Goal: Task Accomplishment & Management: Use online tool/utility

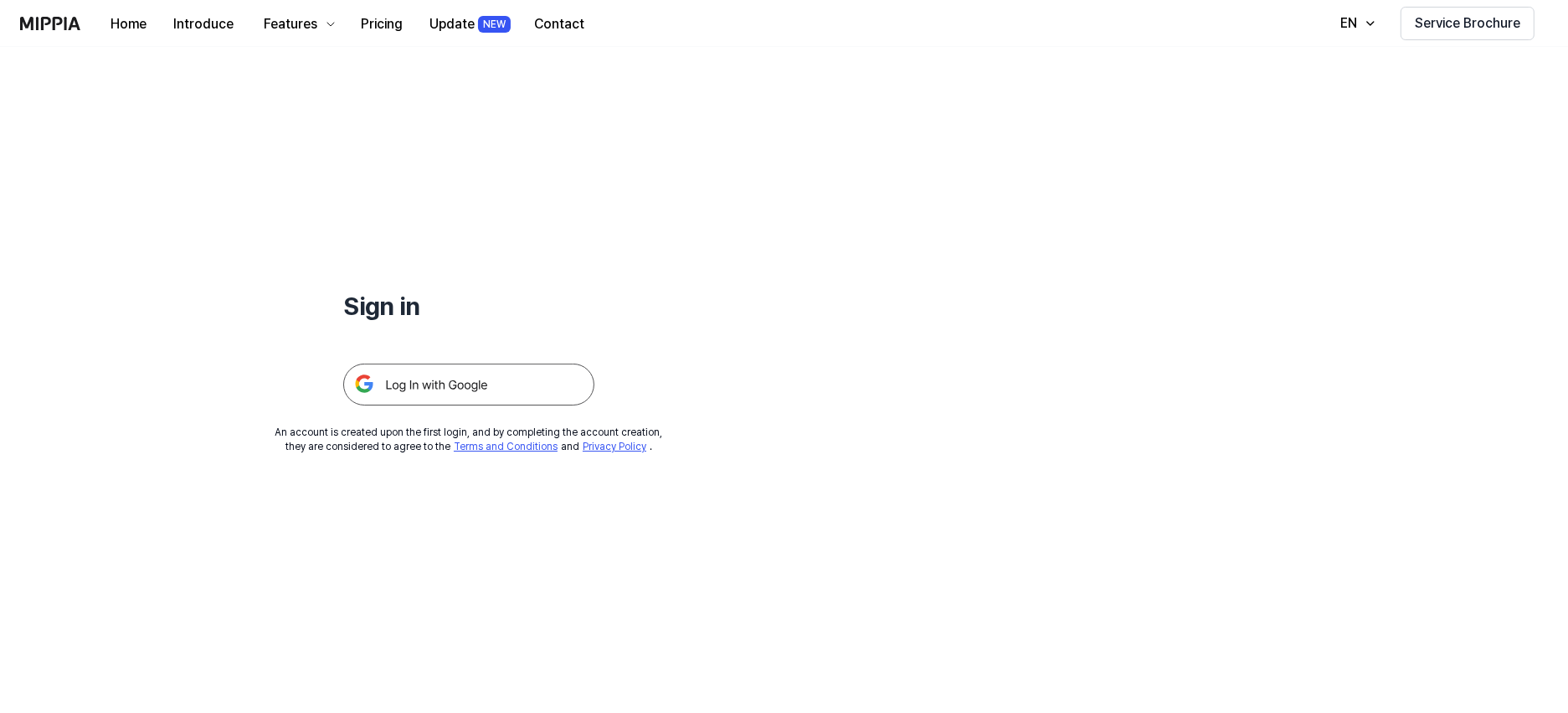
click at [473, 371] on img at bounding box center [469, 384] width 251 height 42
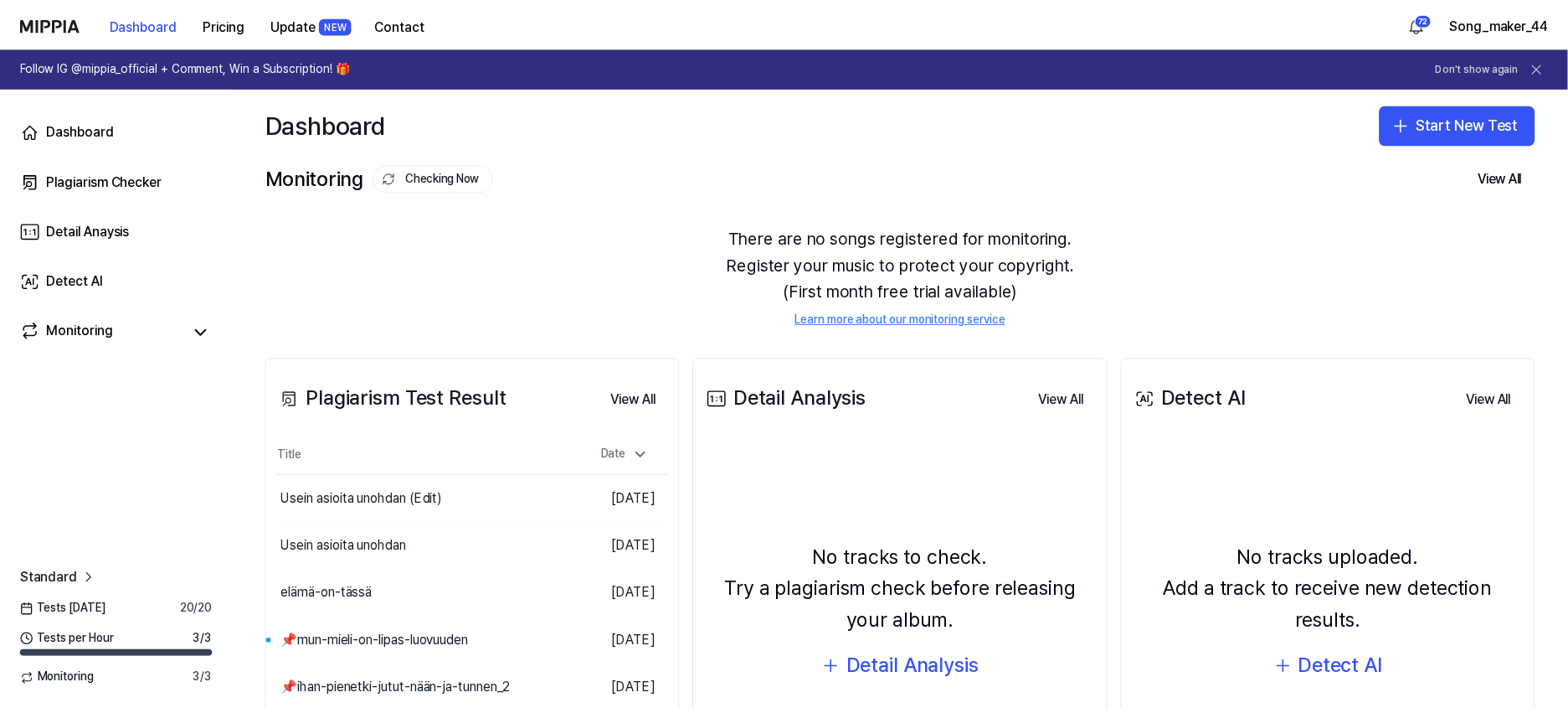
scroll to position [47, 0]
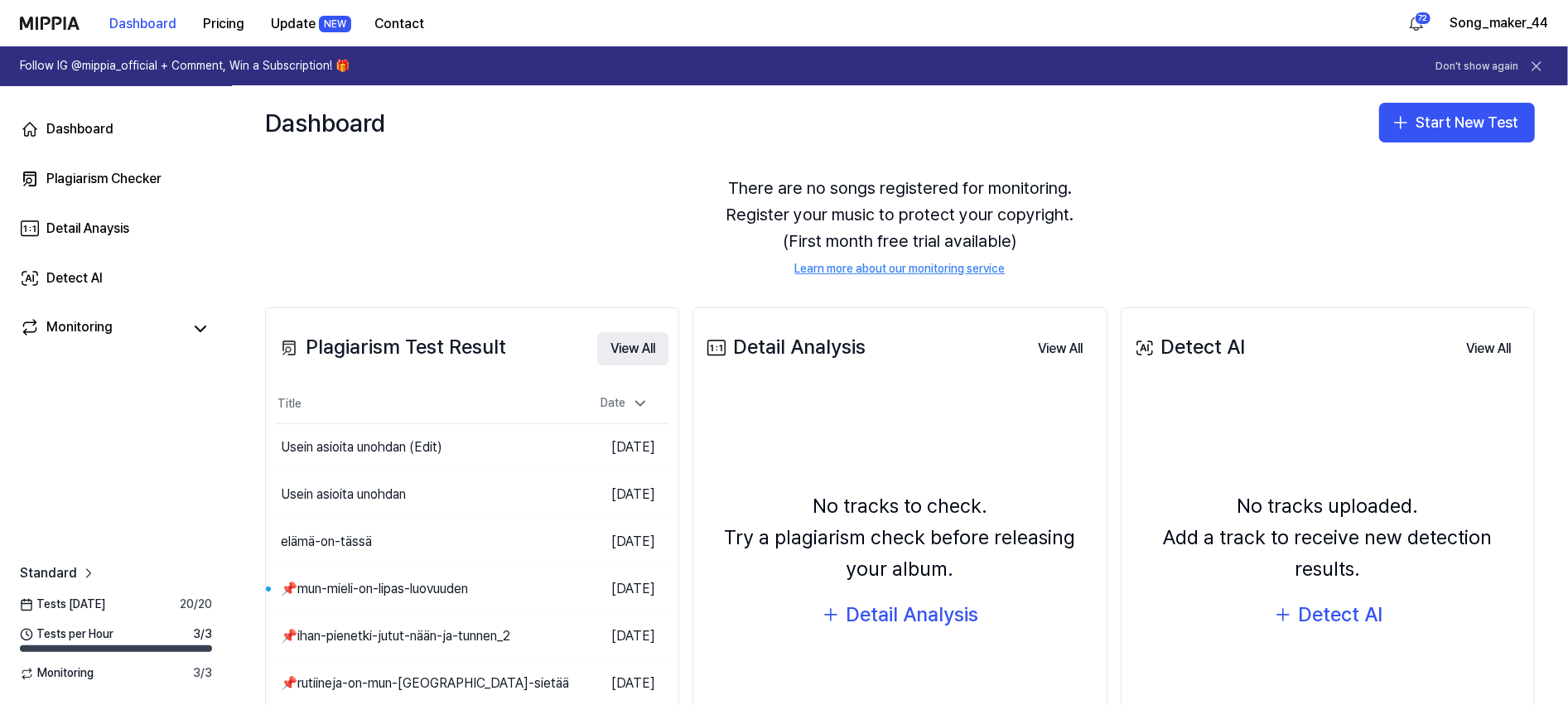
click at [615, 348] on button "View All" at bounding box center [632, 349] width 71 height 33
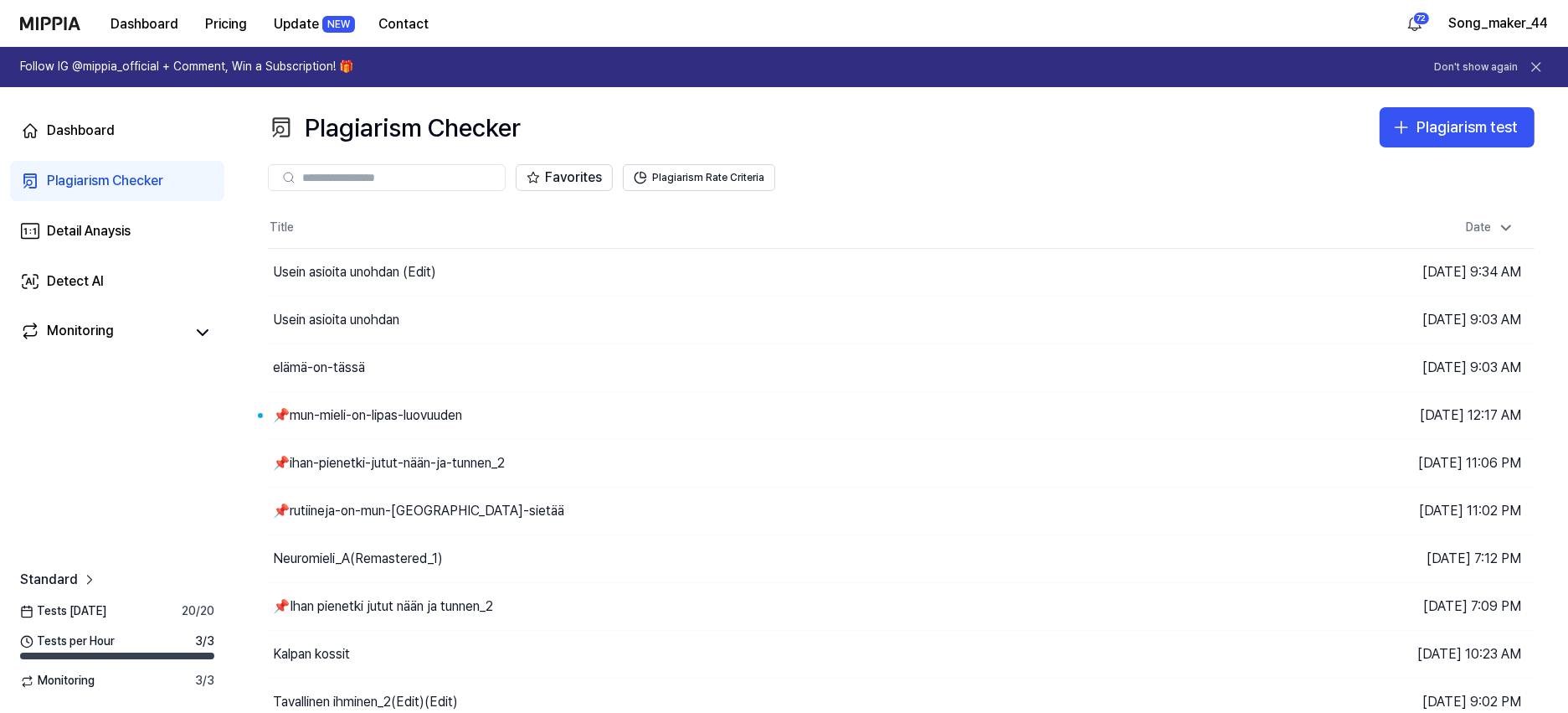
scroll to position [61, 0]
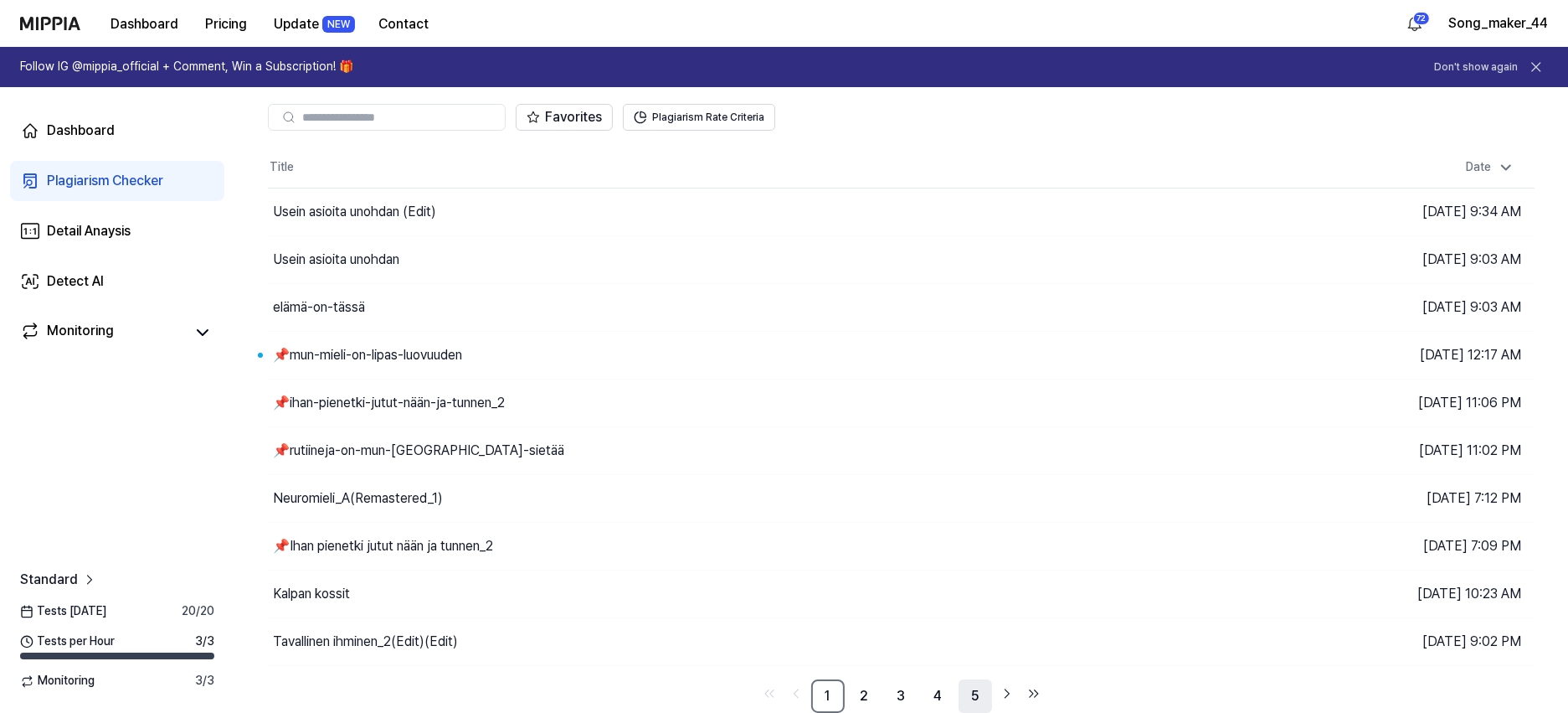
click at [977, 691] on link "5" at bounding box center [975, 696] width 33 height 33
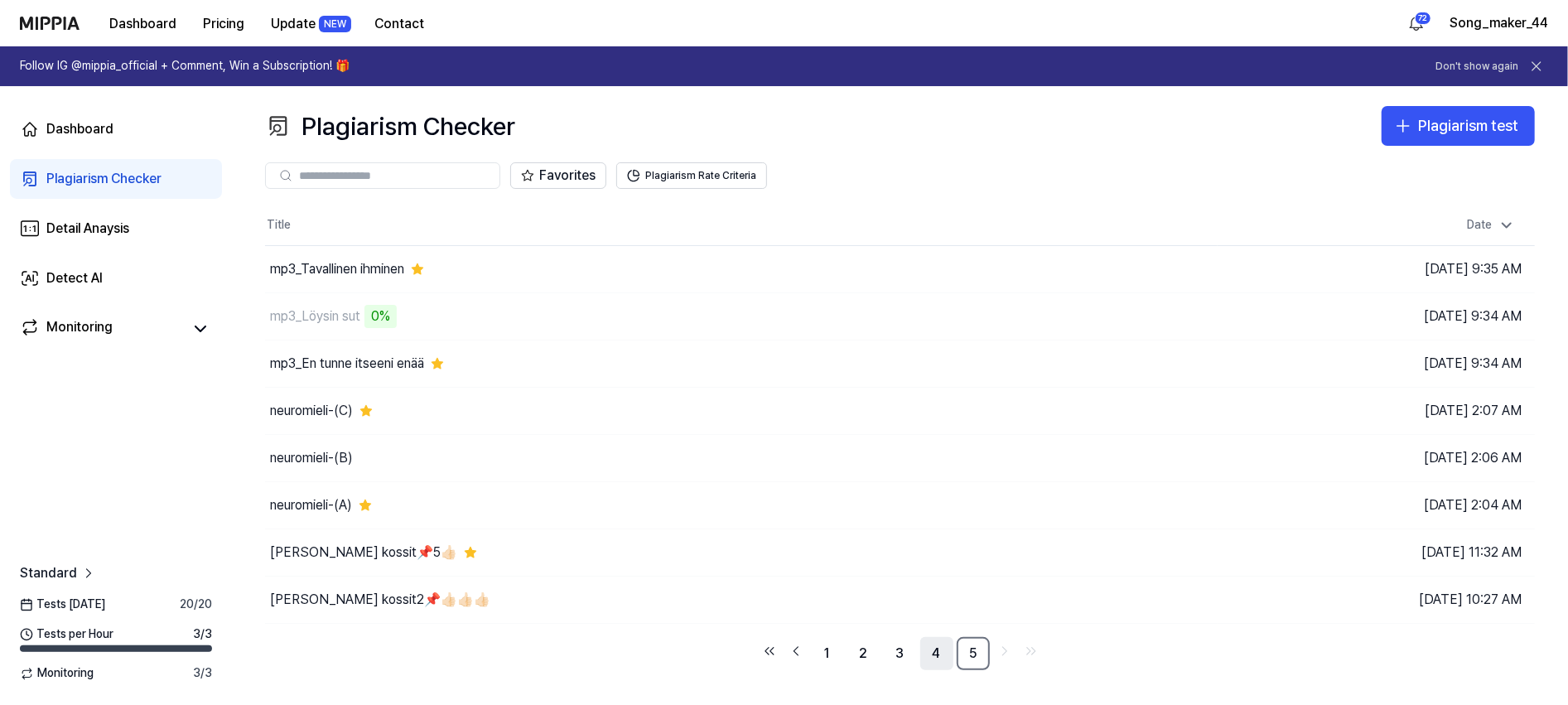
click at [935, 648] on link "4" at bounding box center [937, 653] width 33 height 33
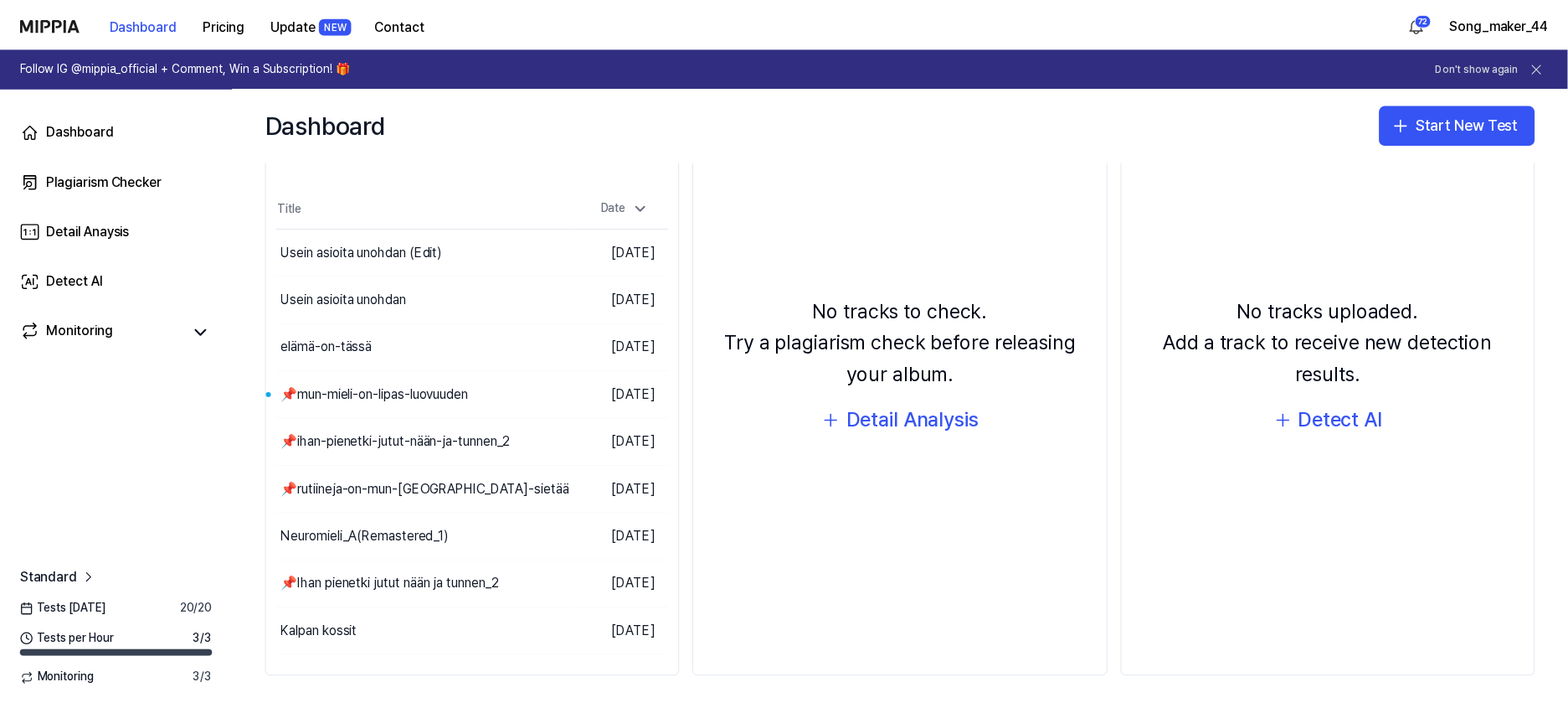
scroll to position [184, 0]
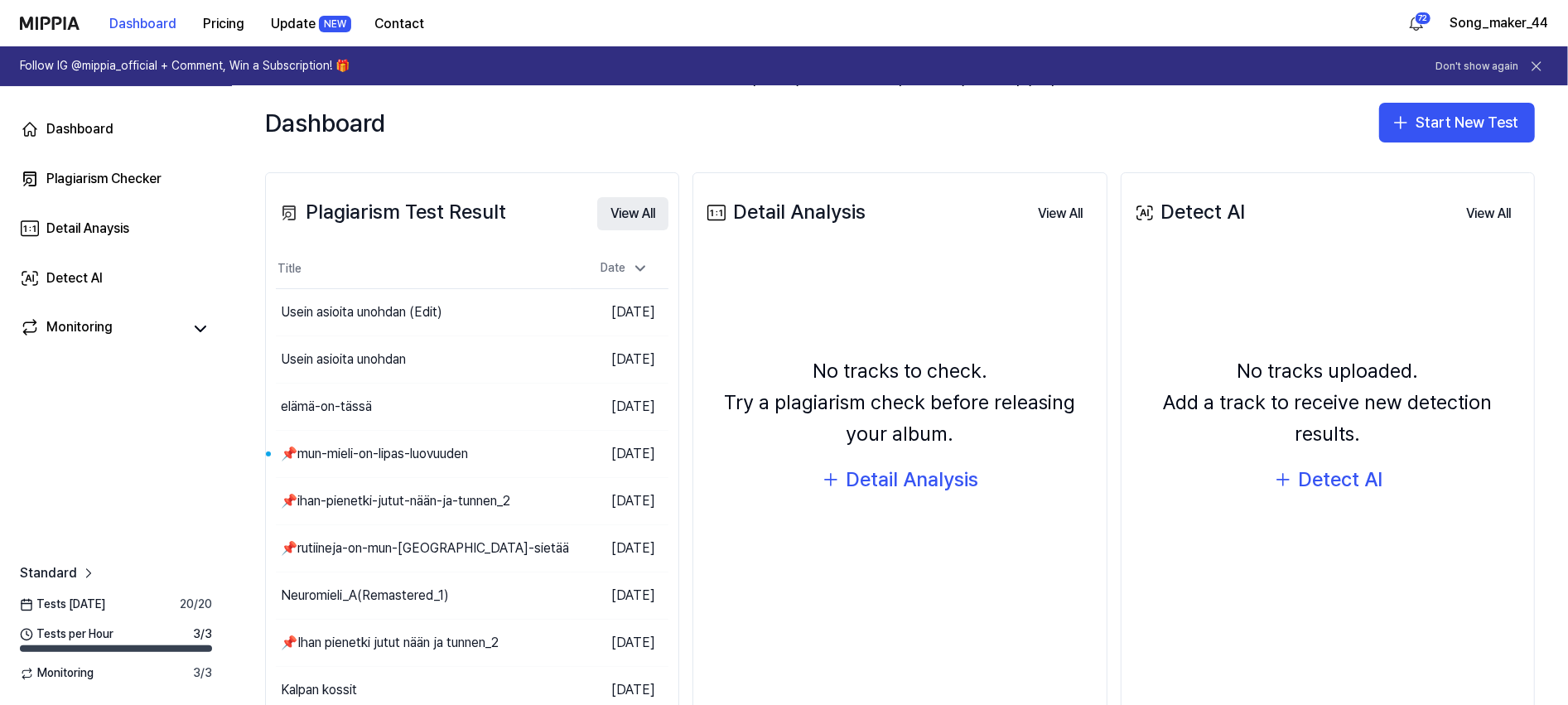
click at [625, 204] on button "View All" at bounding box center [632, 213] width 71 height 33
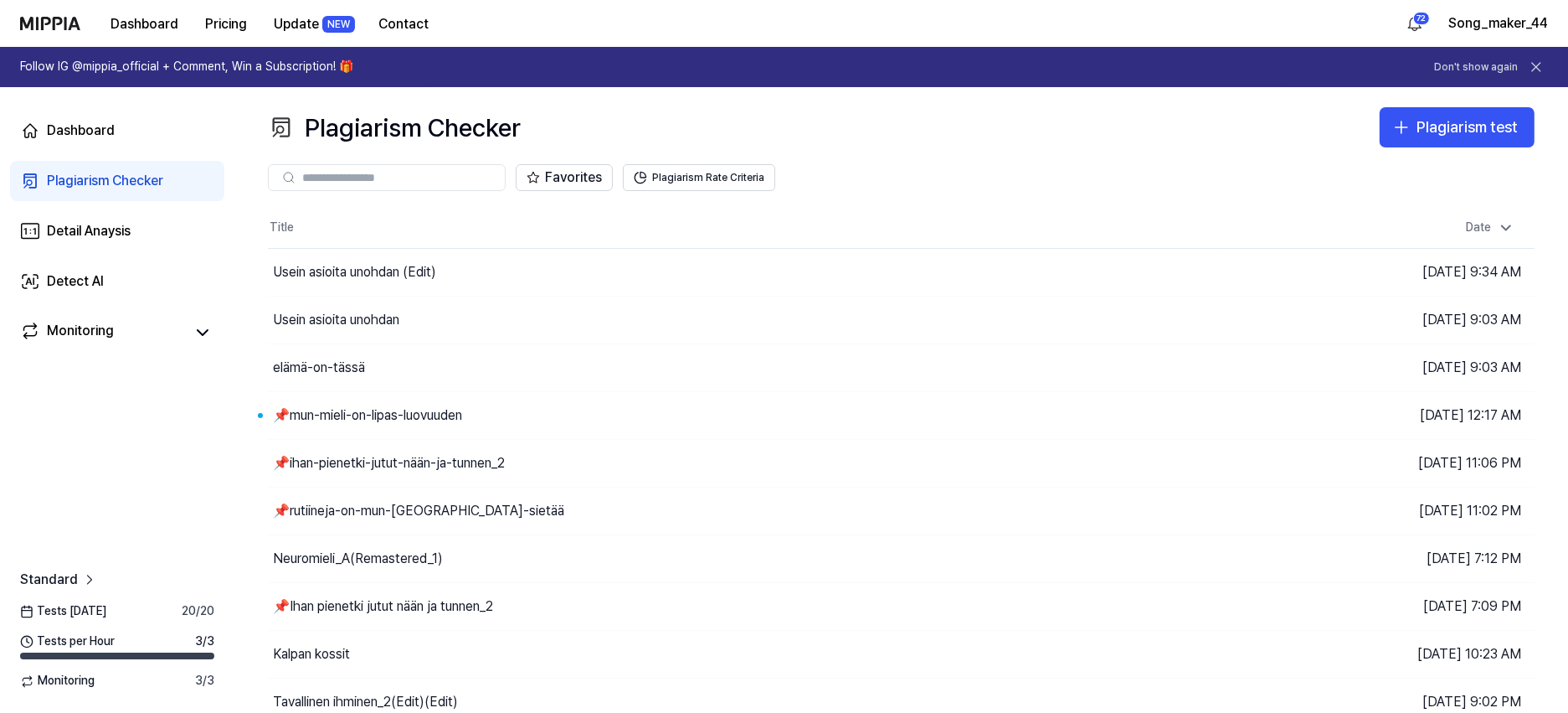
scroll to position [61, 0]
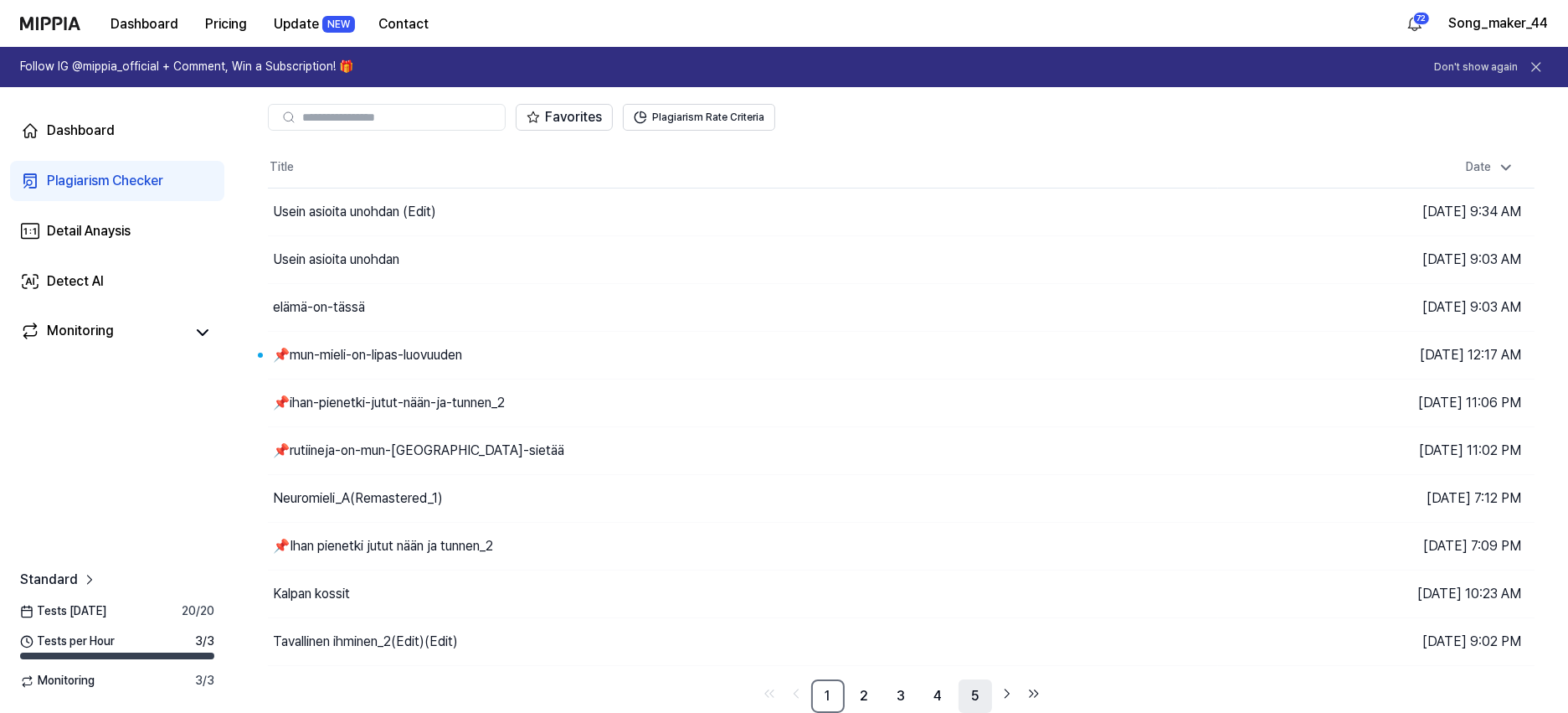
click at [976, 691] on link "5" at bounding box center [975, 696] width 33 height 33
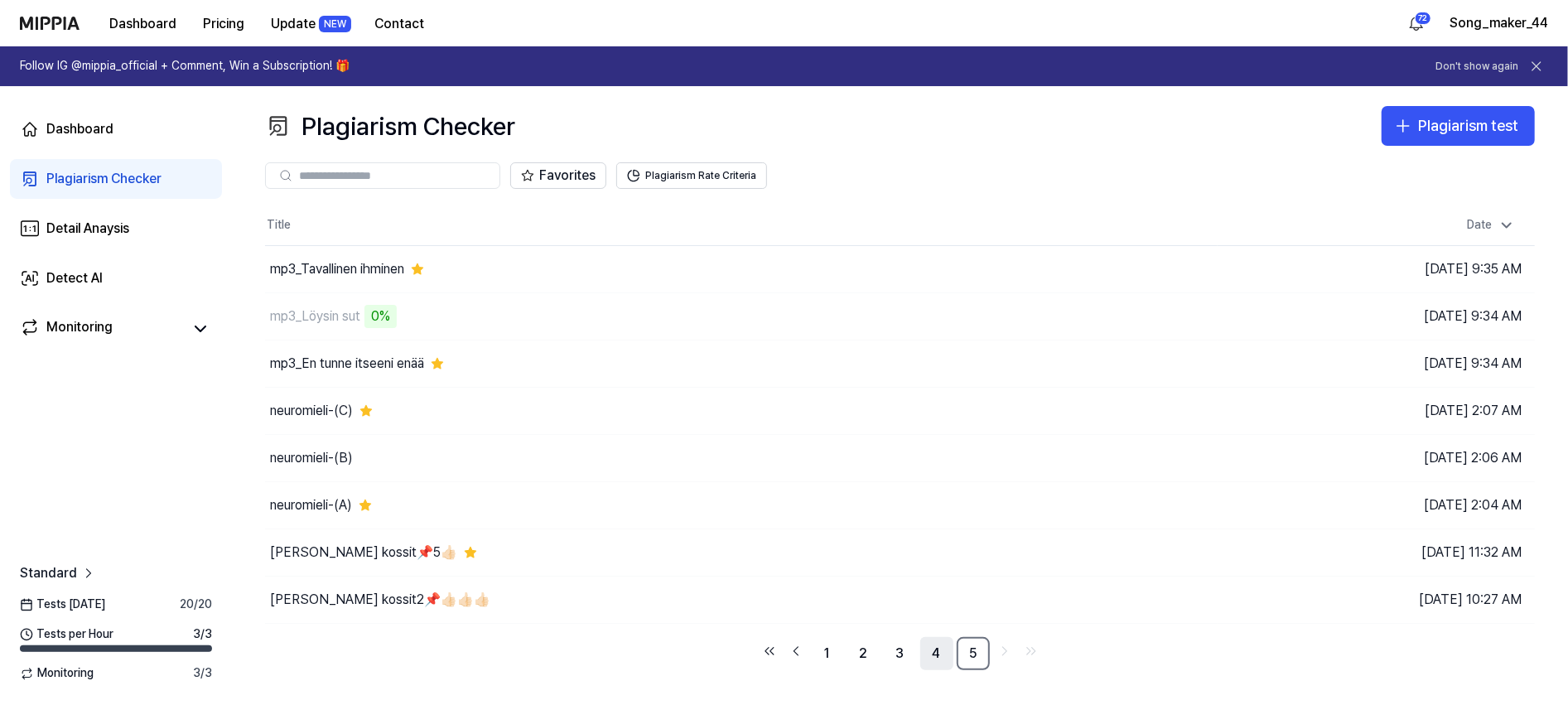
click at [936, 659] on link "4" at bounding box center [937, 653] width 33 height 33
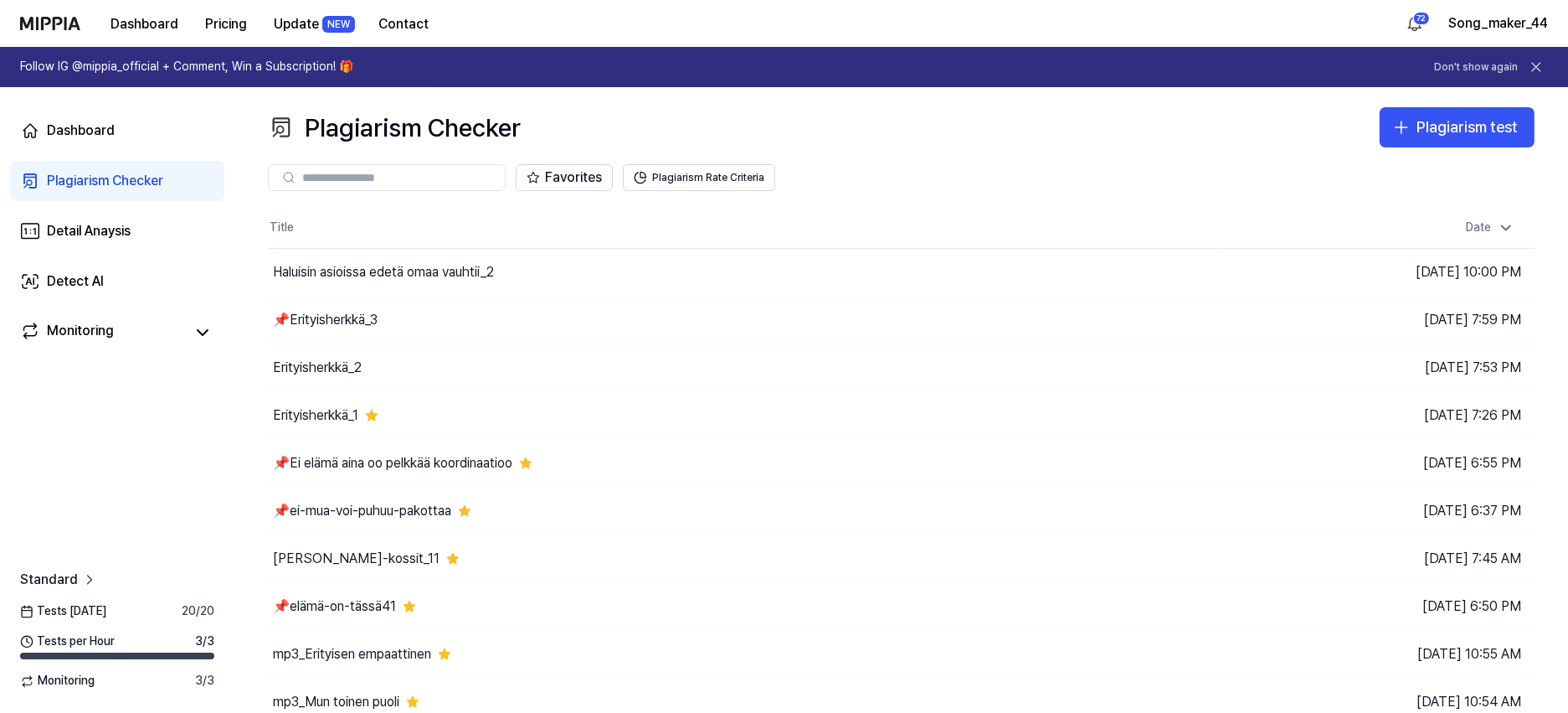
scroll to position [61, 0]
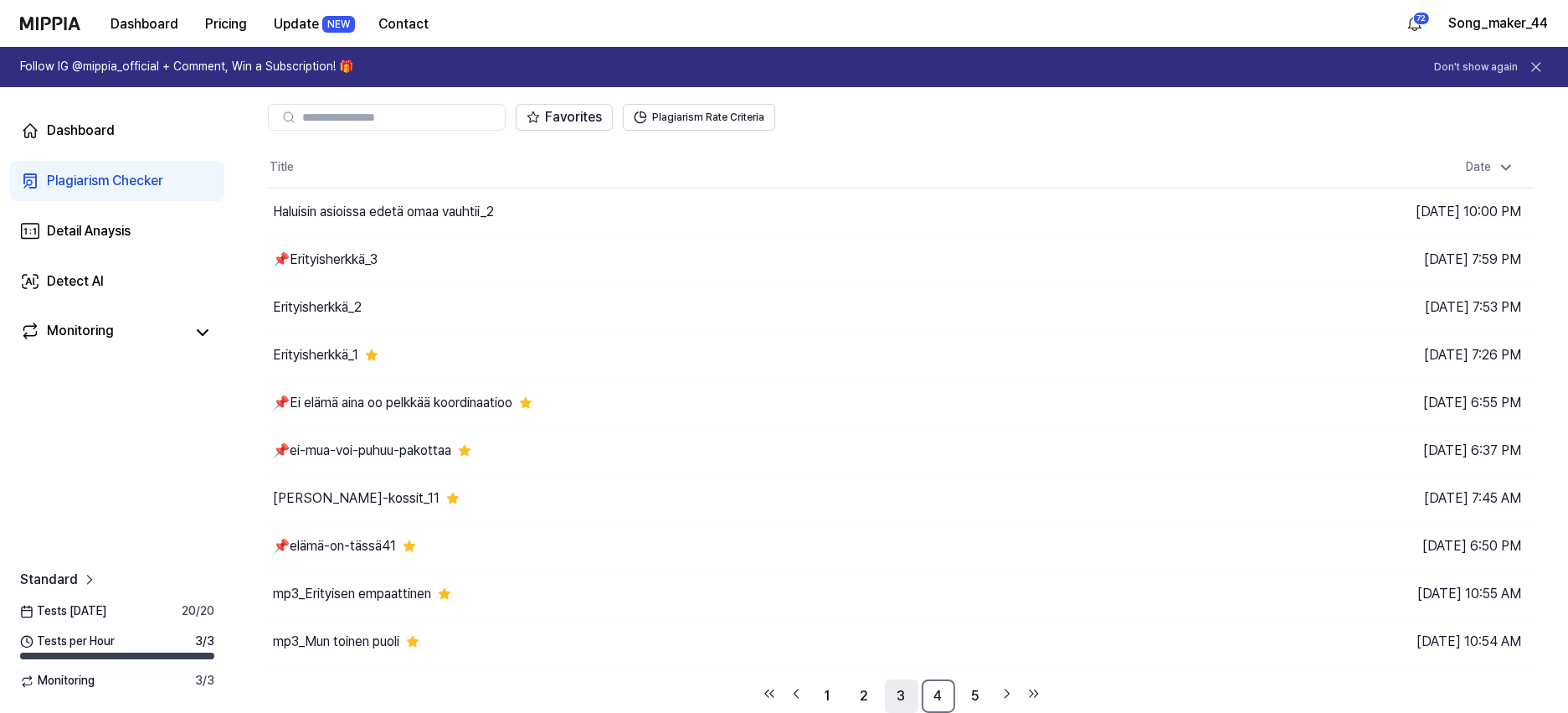
click at [903, 690] on link "3" at bounding box center [902, 696] width 33 height 33
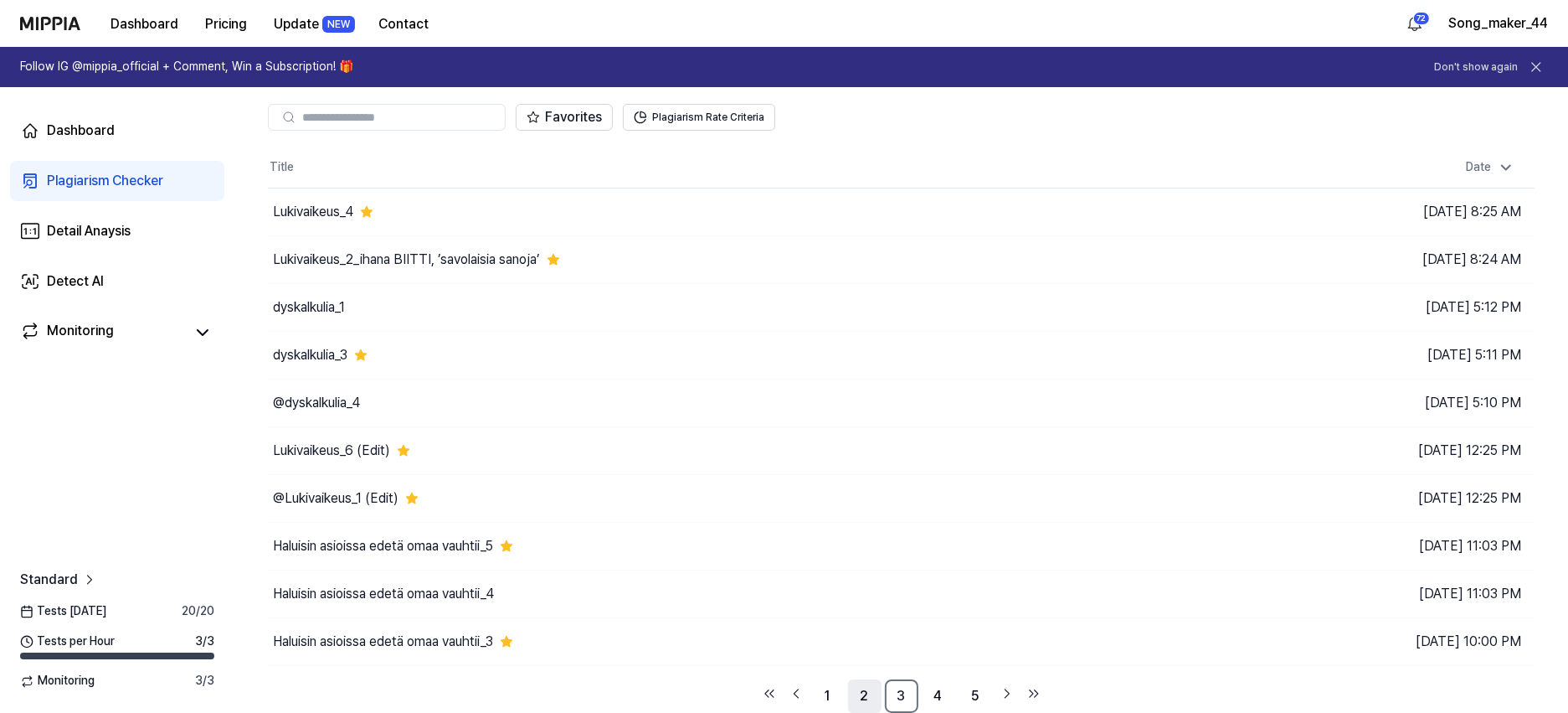
click at [863, 693] on link "2" at bounding box center [864, 696] width 33 height 33
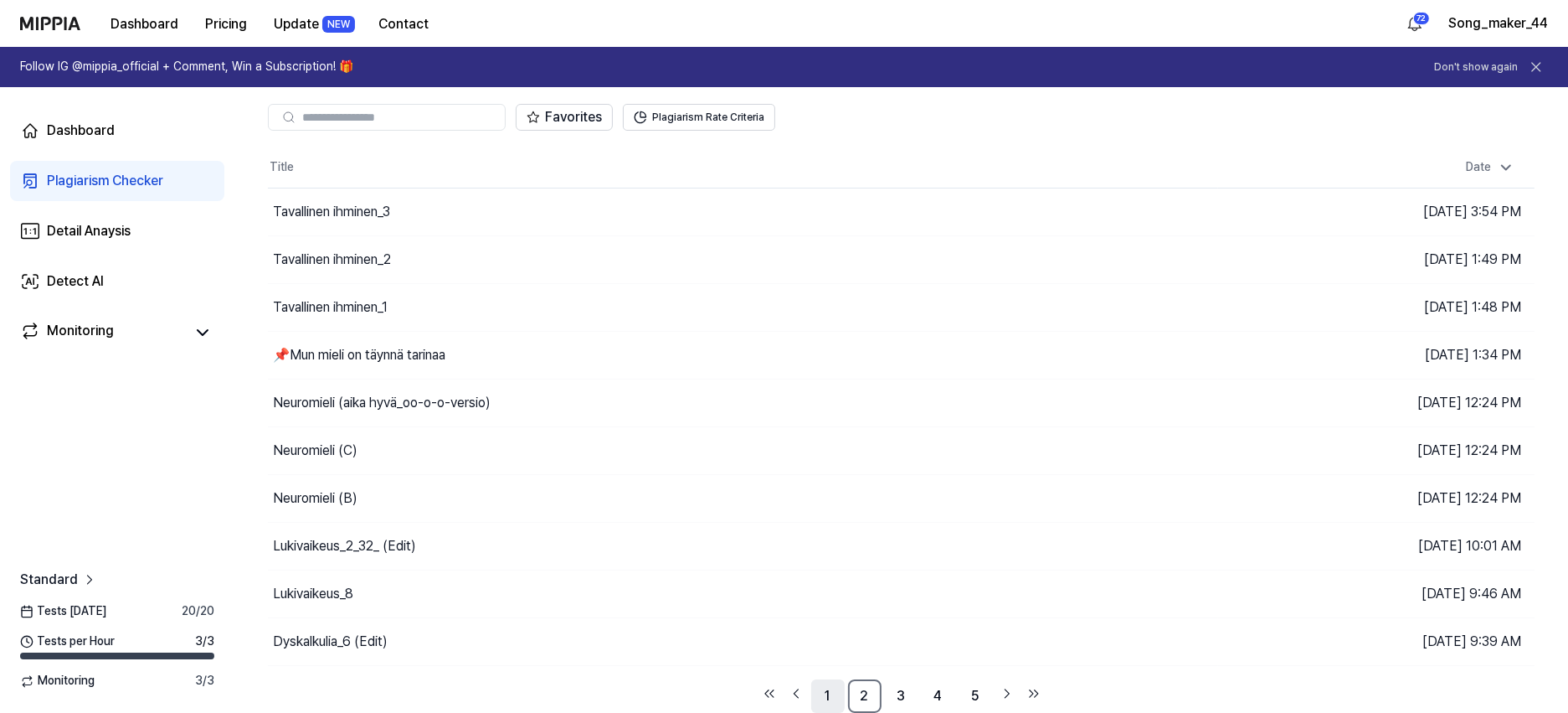
click at [822, 690] on link "1" at bounding box center [828, 696] width 33 height 33
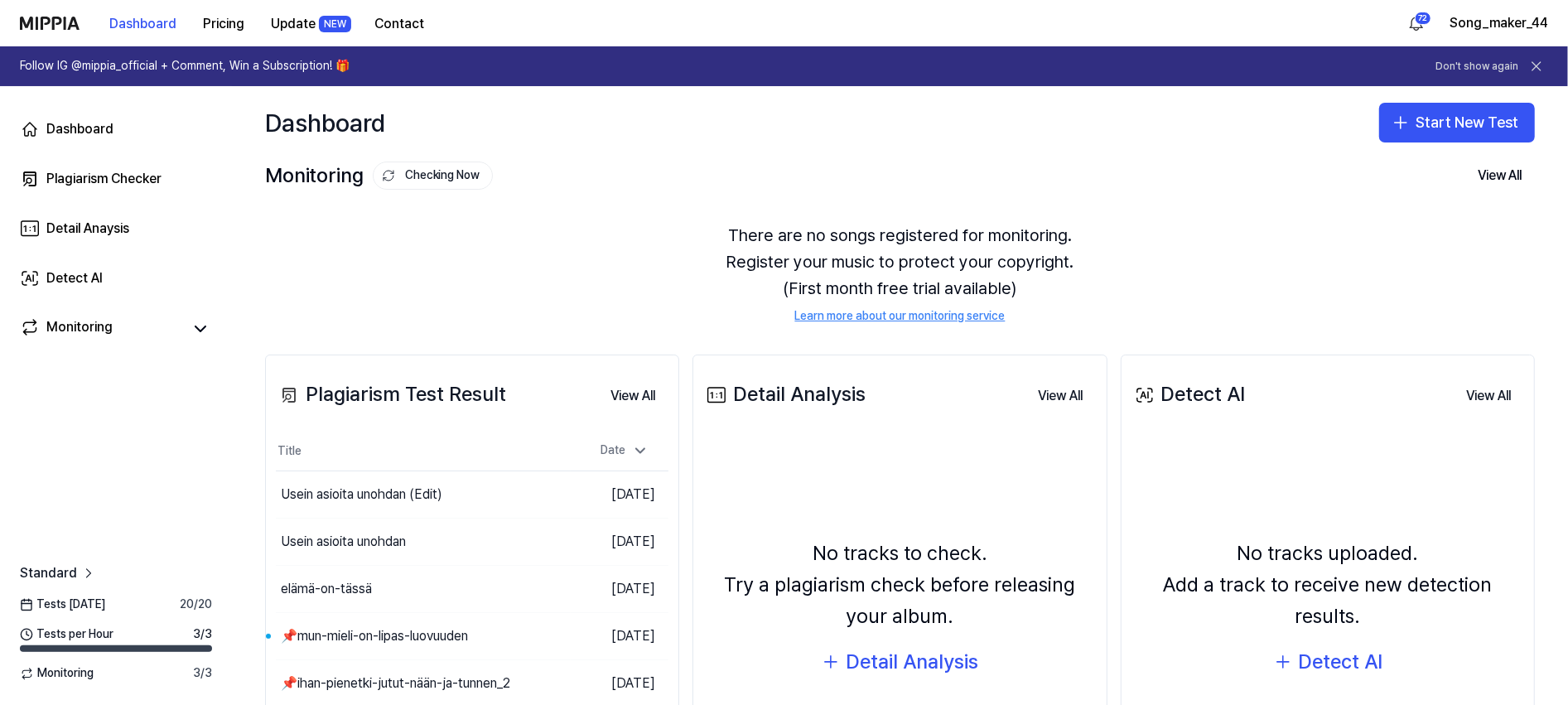
click at [1463, 119] on button "Start New Test" at bounding box center [1457, 122] width 156 height 40
click at [1421, 164] on div "Plagiarism test" at bounding box center [1401, 168] width 76 height 17
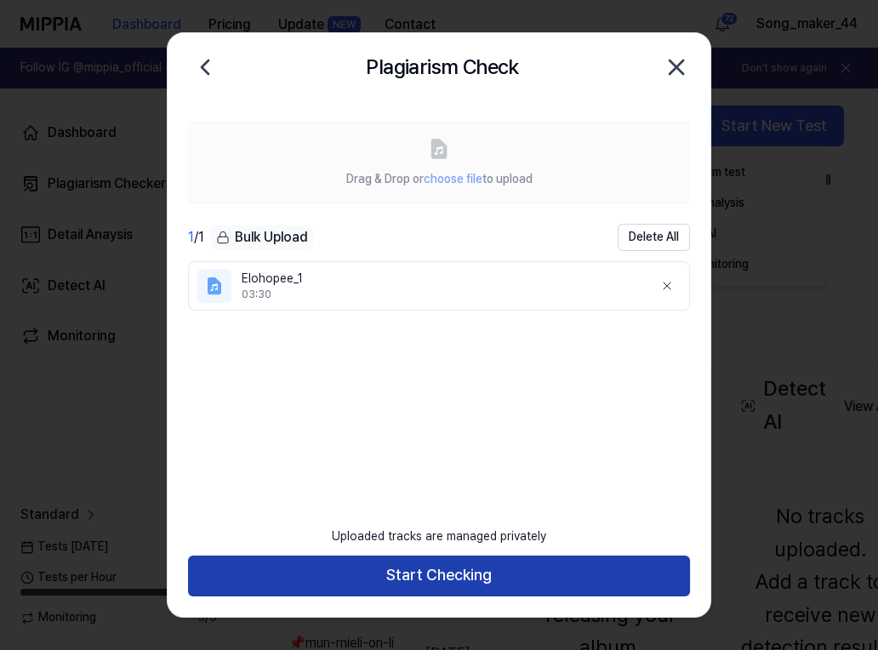
click at [499, 576] on button "Start Checking" at bounding box center [439, 575] width 502 height 41
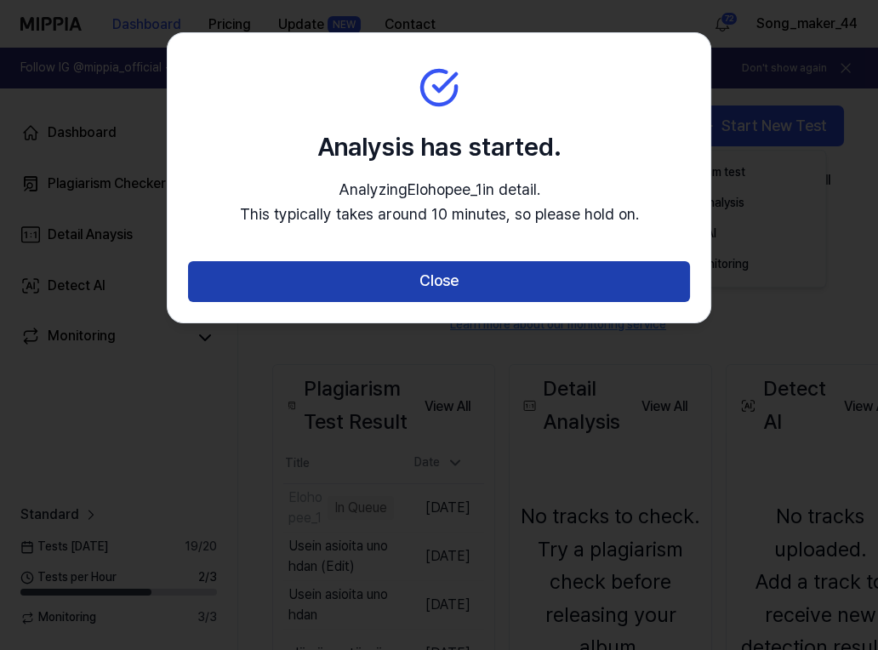
click at [490, 276] on button "Close" at bounding box center [439, 281] width 502 height 41
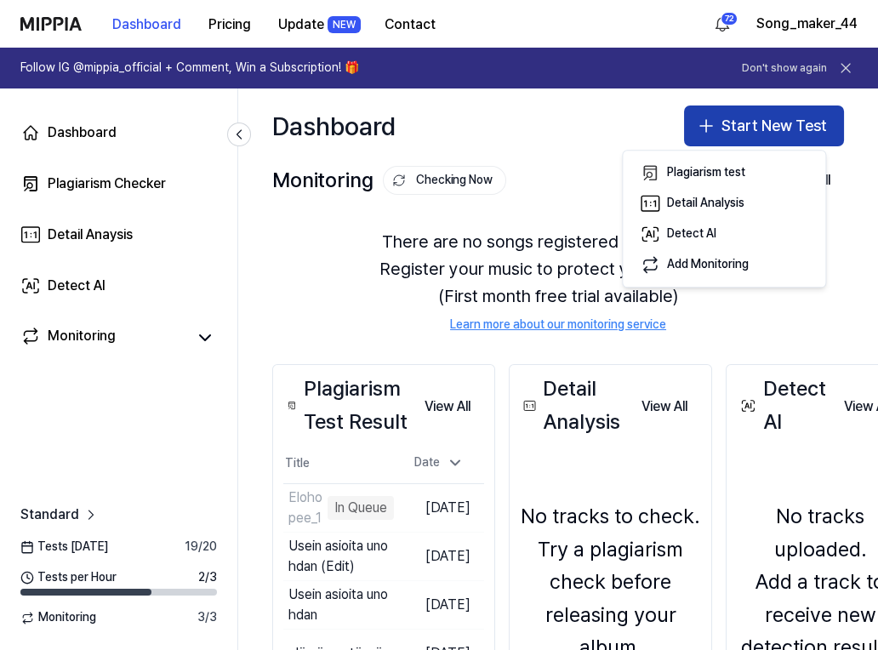
click at [768, 124] on button "Start New Test" at bounding box center [764, 125] width 160 height 41
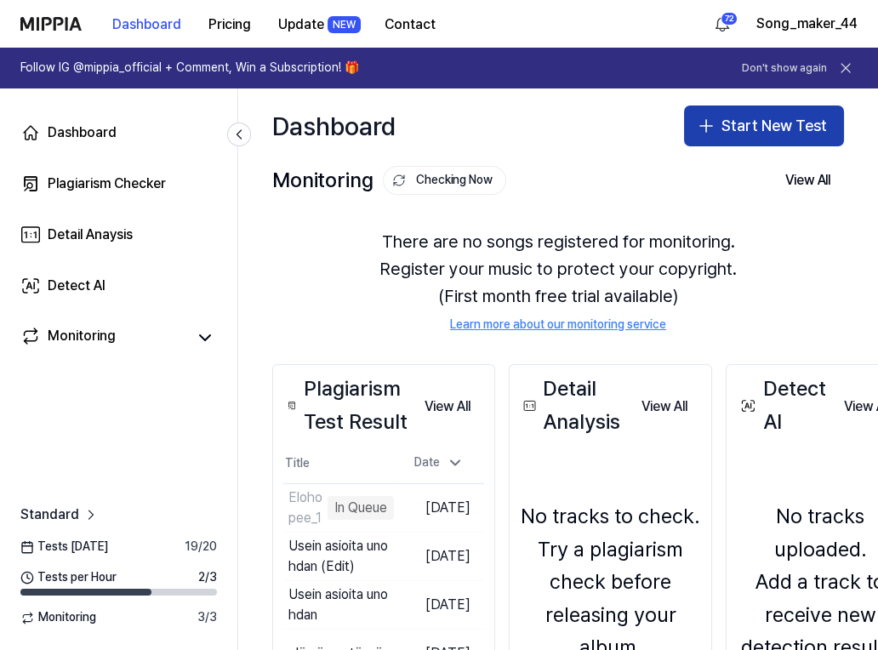
click at [768, 124] on button "Start New Test" at bounding box center [764, 125] width 160 height 41
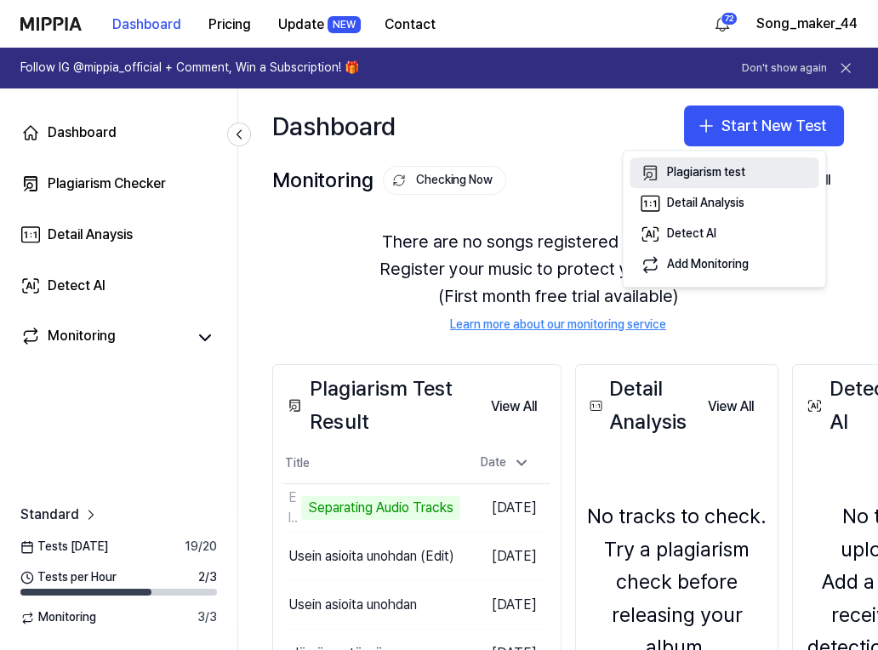
click at [741, 171] on div "Plagiarism test" at bounding box center [706, 173] width 78 height 17
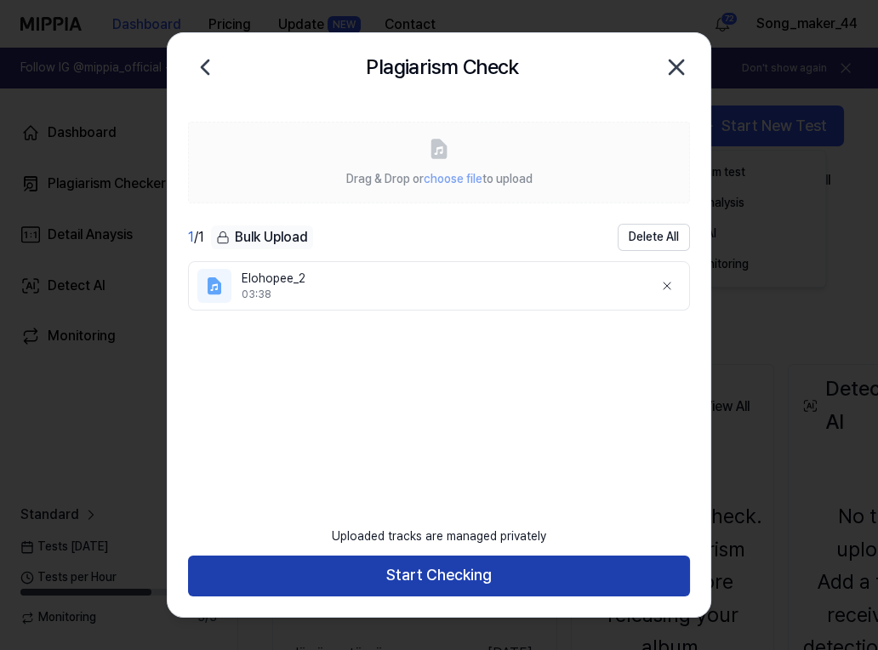
click at [512, 561] on button "Start Checking" at bounding box center [439, 575] width 502 height 41
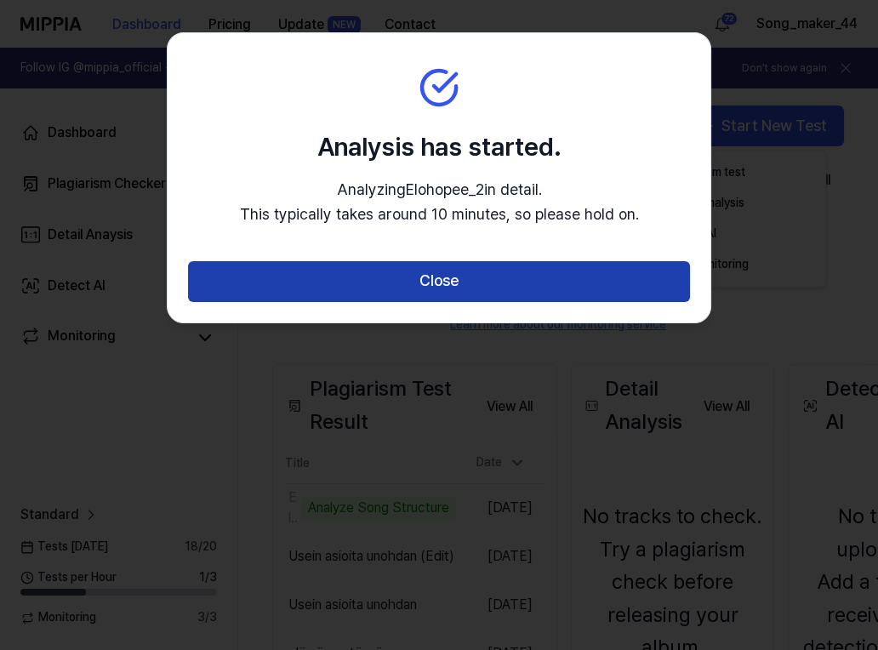
click at [570, 272] on button "Close" at bounding box center [439, 281] width 502 height 41
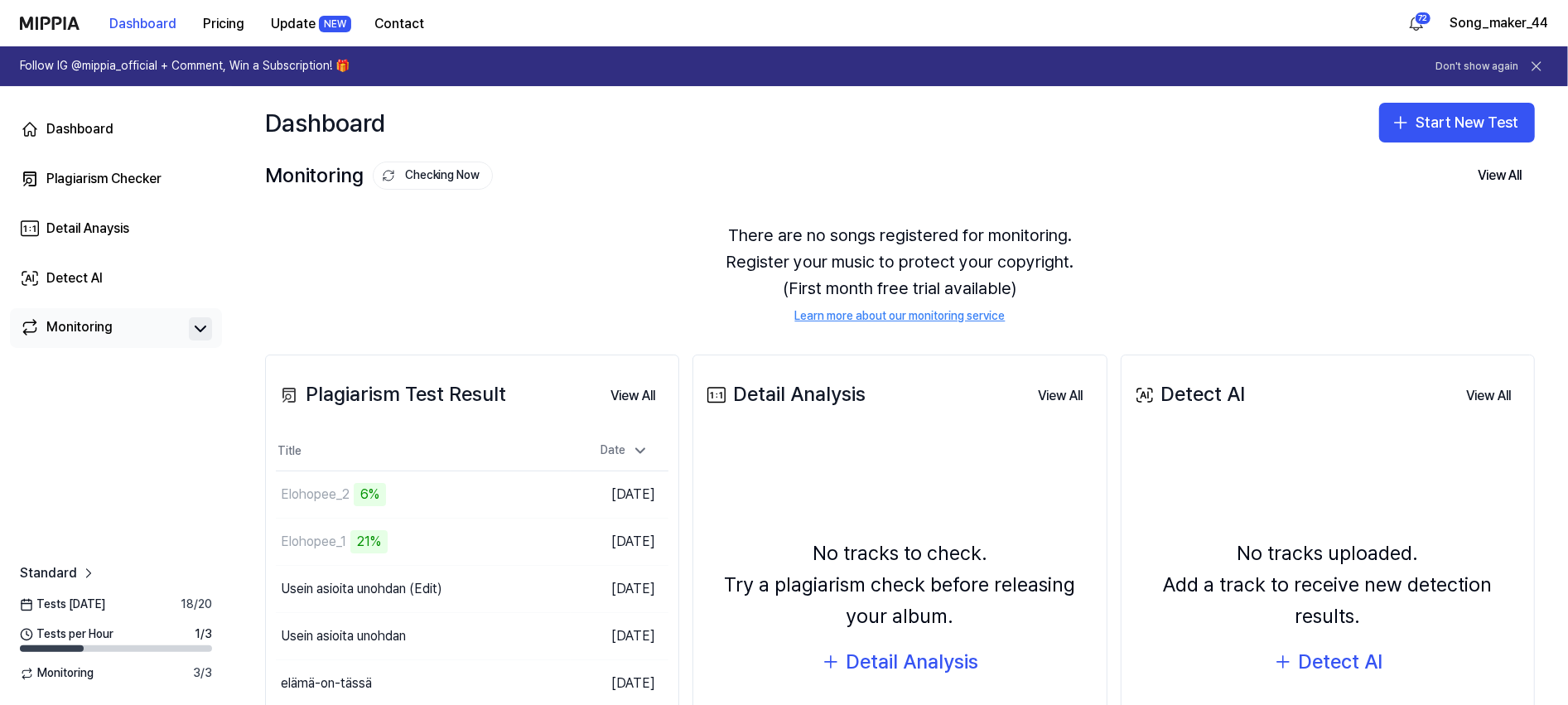
drag, startPoint x: 189, startPoint y: 320, endPoint x: 189, endPoint y: 329, distance: 9.0
click at [189, 329] on button at bounding box center [201, 329] width 23 height 23
click at [86, 322] on div "Monitoring" at bounding box center [80, 329] width 66 height 23
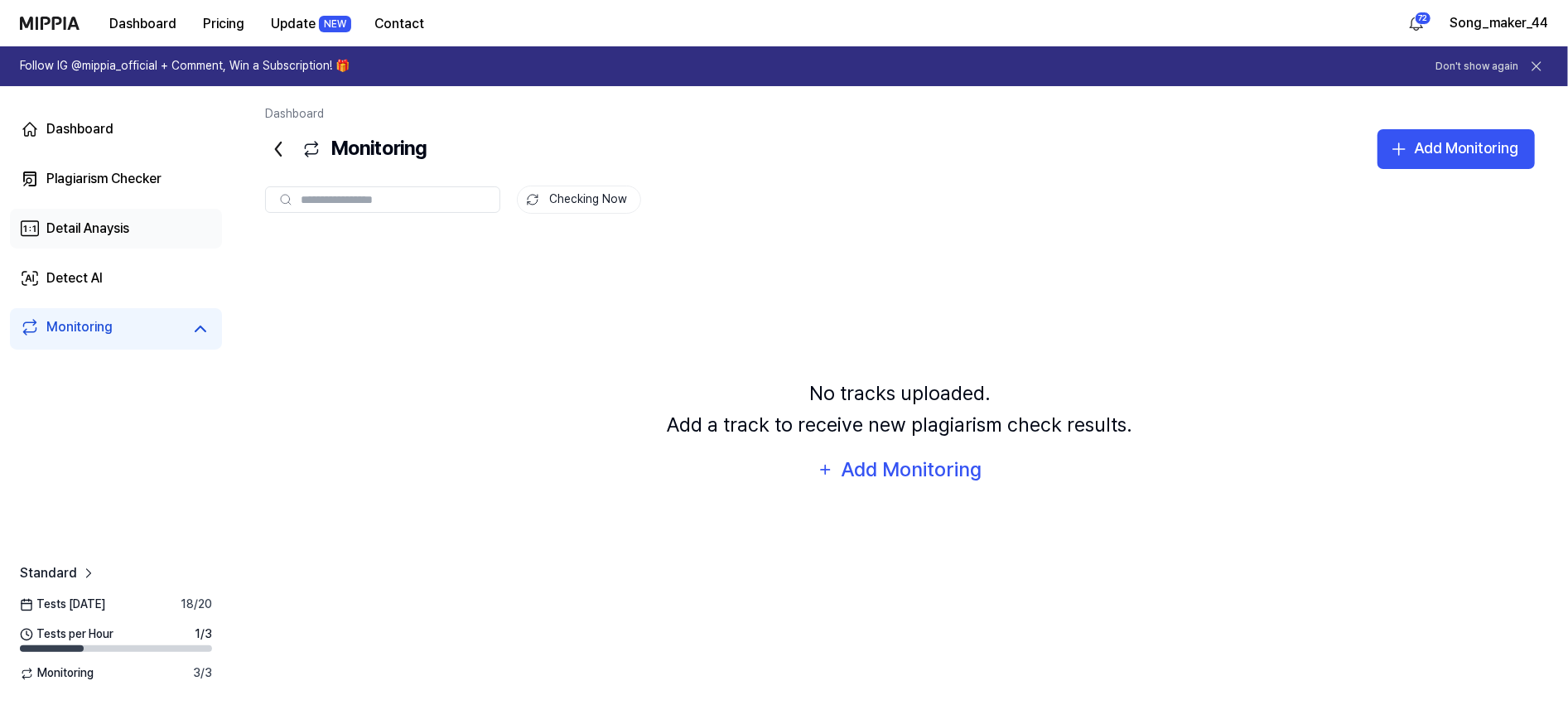
click at [97, 223] on div "Detail Anaysis" at bounding box center [88, 228] width 83 height 19
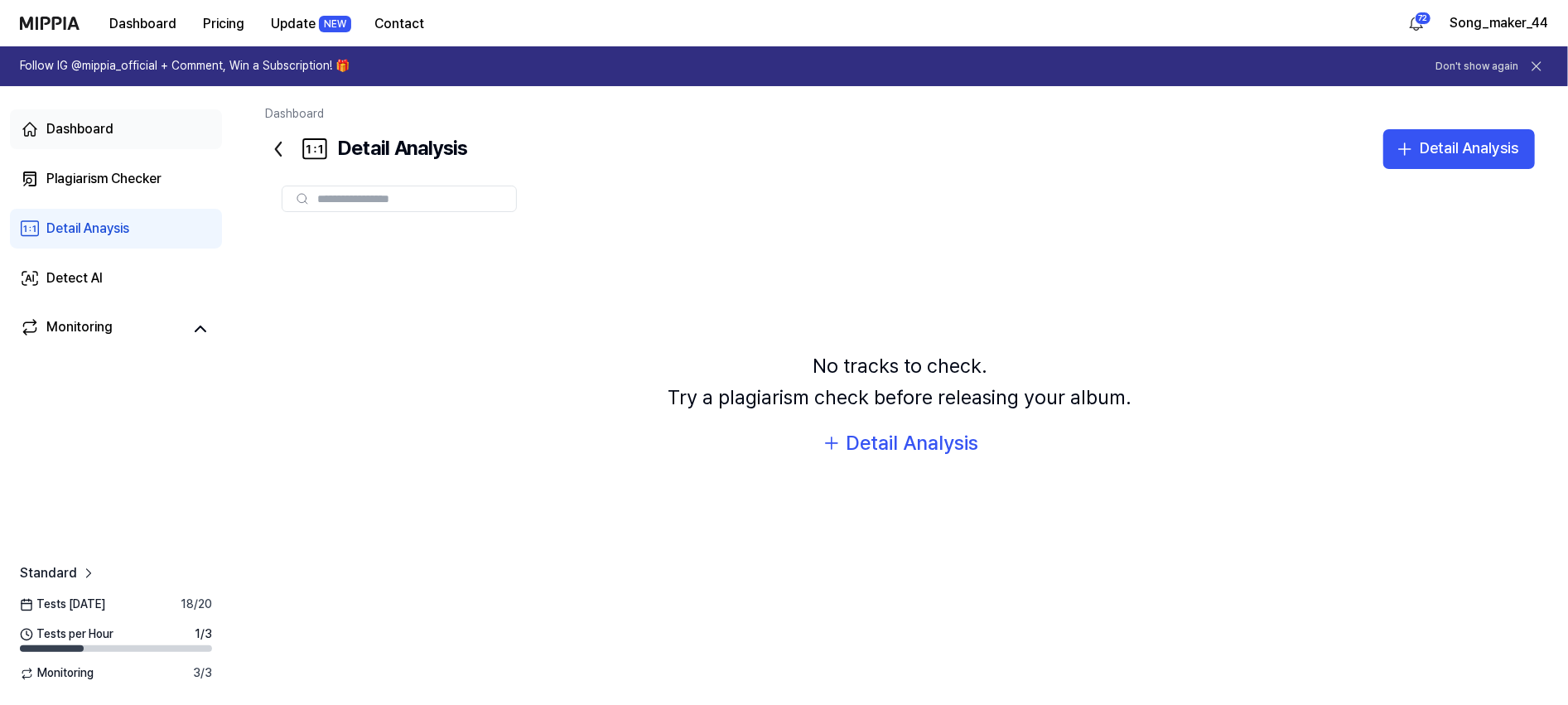
click at [94, 121] on div "Dashboard" at bounding box center [80, 129] width 67 height 19
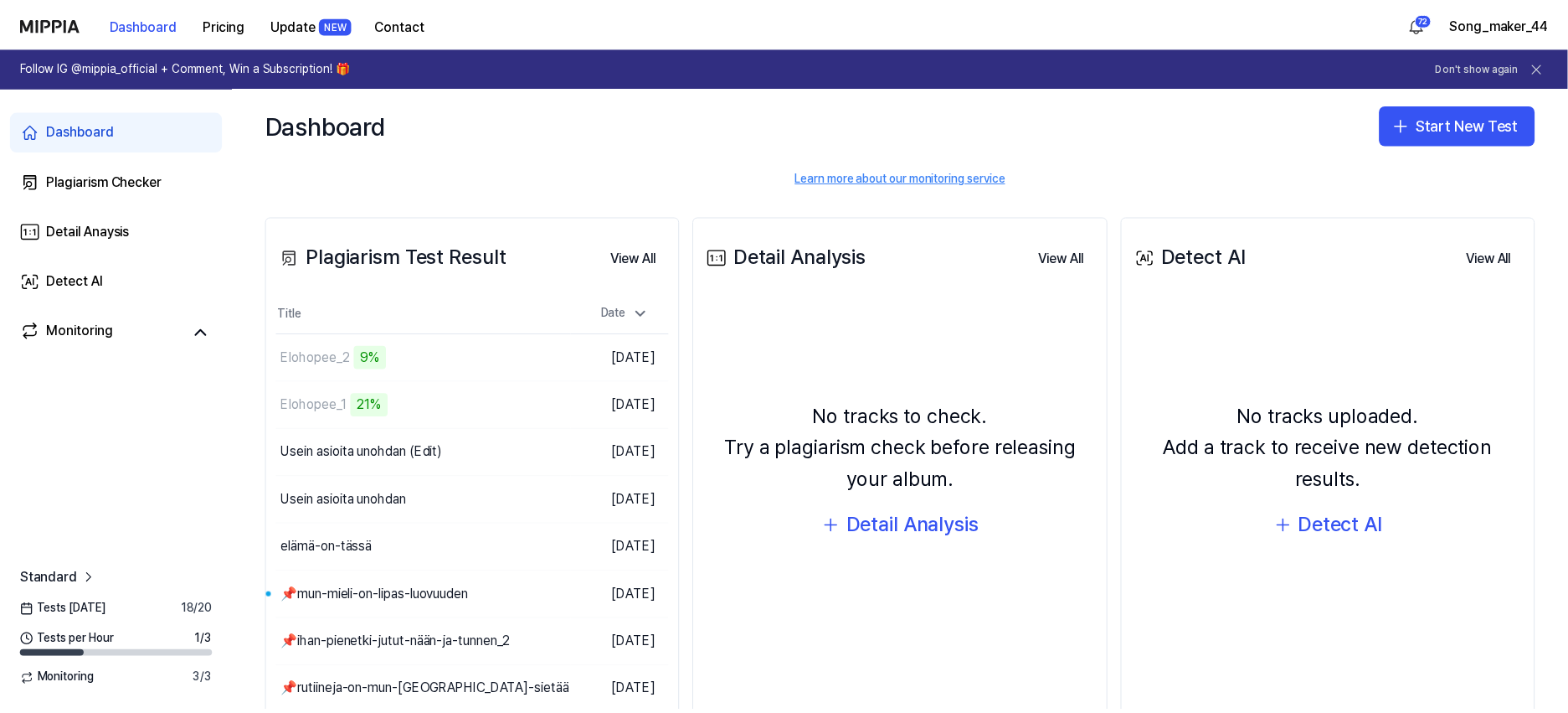
scroll to position [144, 0]
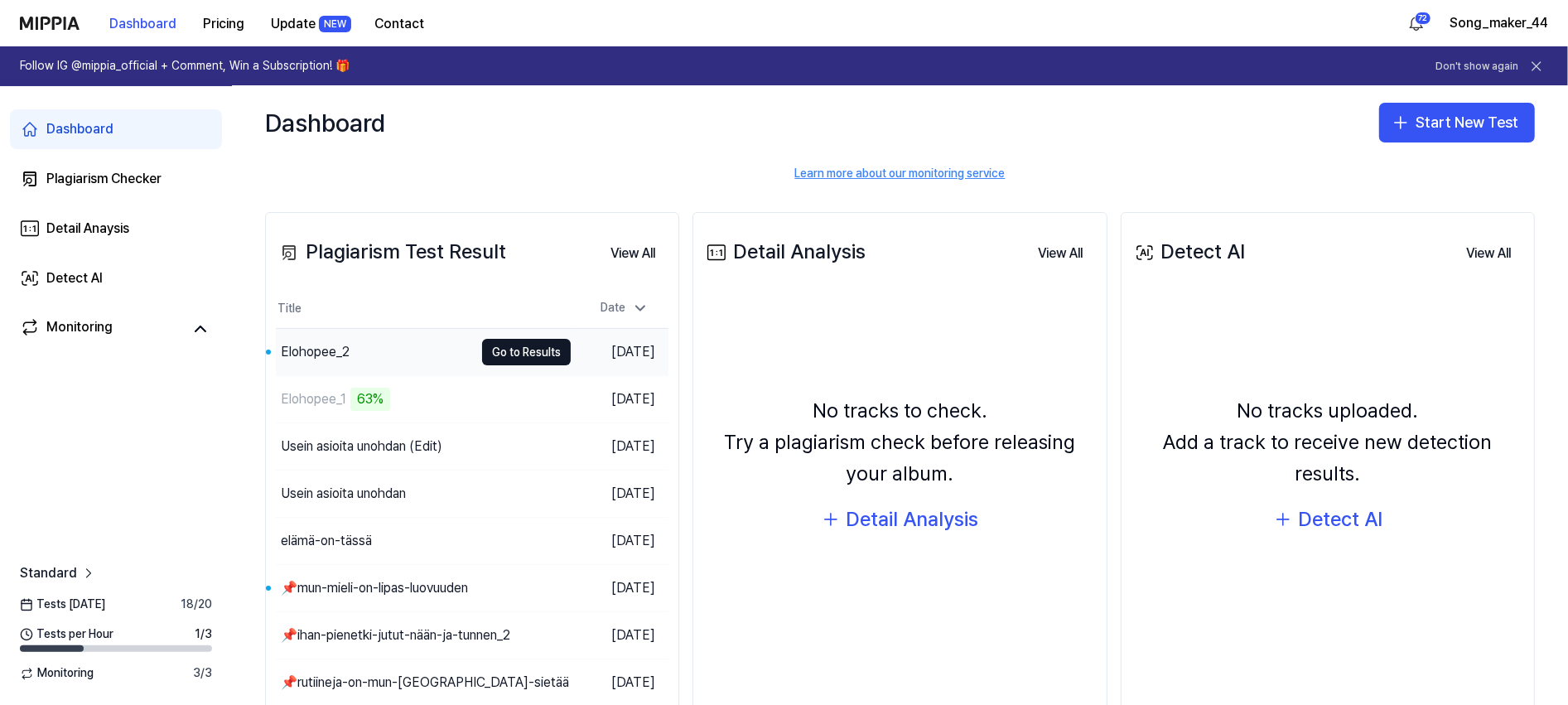
click at [323, 352] on div "Elohopee_2" at bounding box center [315, 352] width 69 height 19
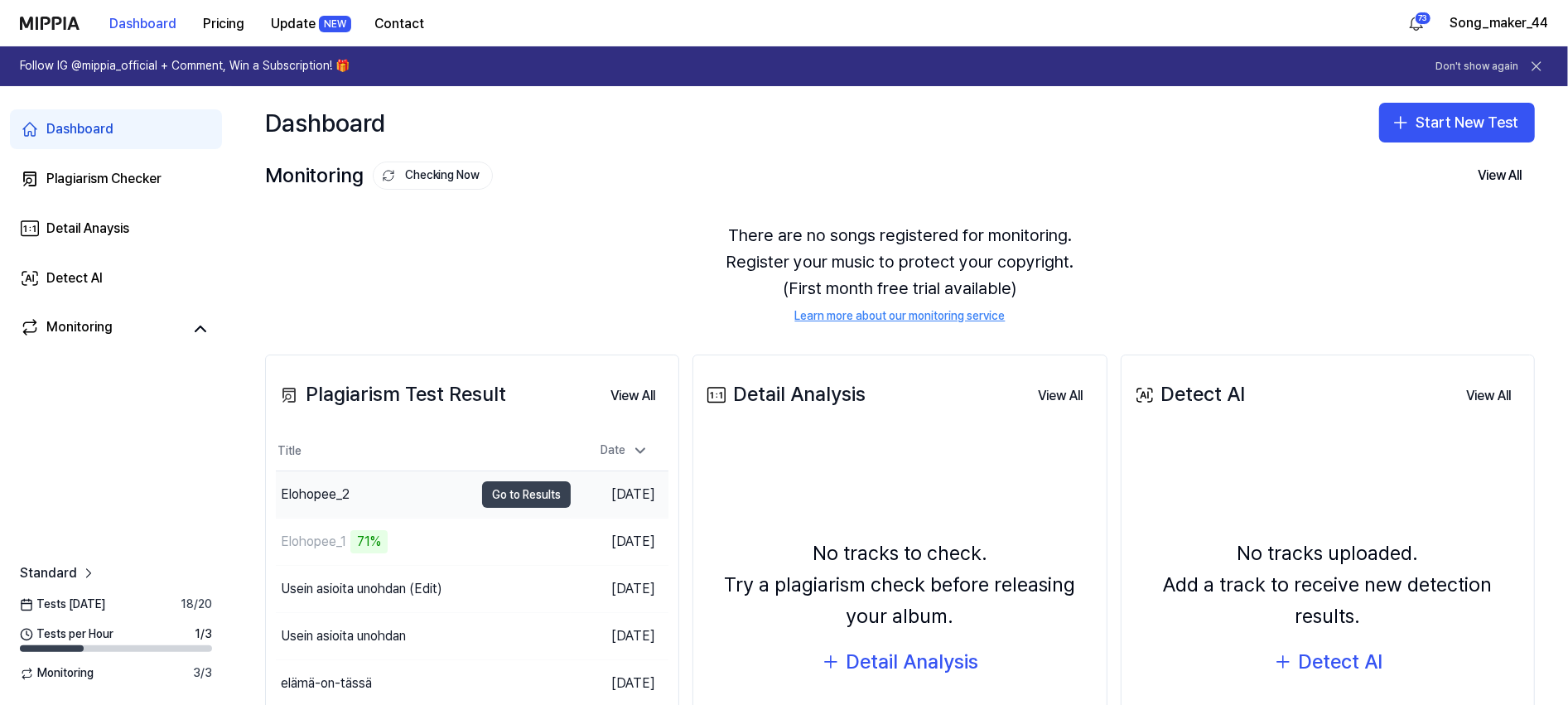
click at [495, 488] on button "Go to Results" at bounding box center [526, 494] width 89 height 26
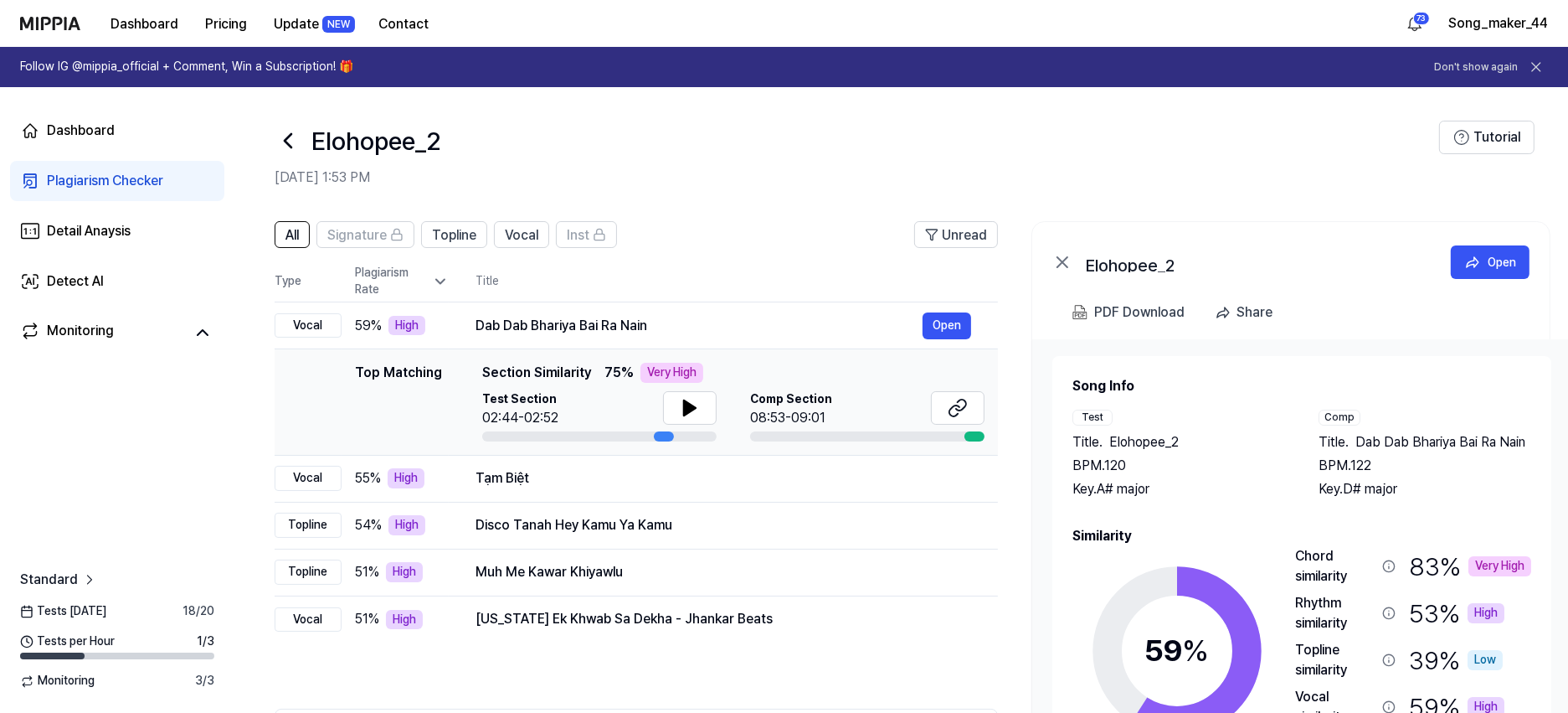
click at [286, 142] on icon at bounding box center [287, 141] width 7 height 14
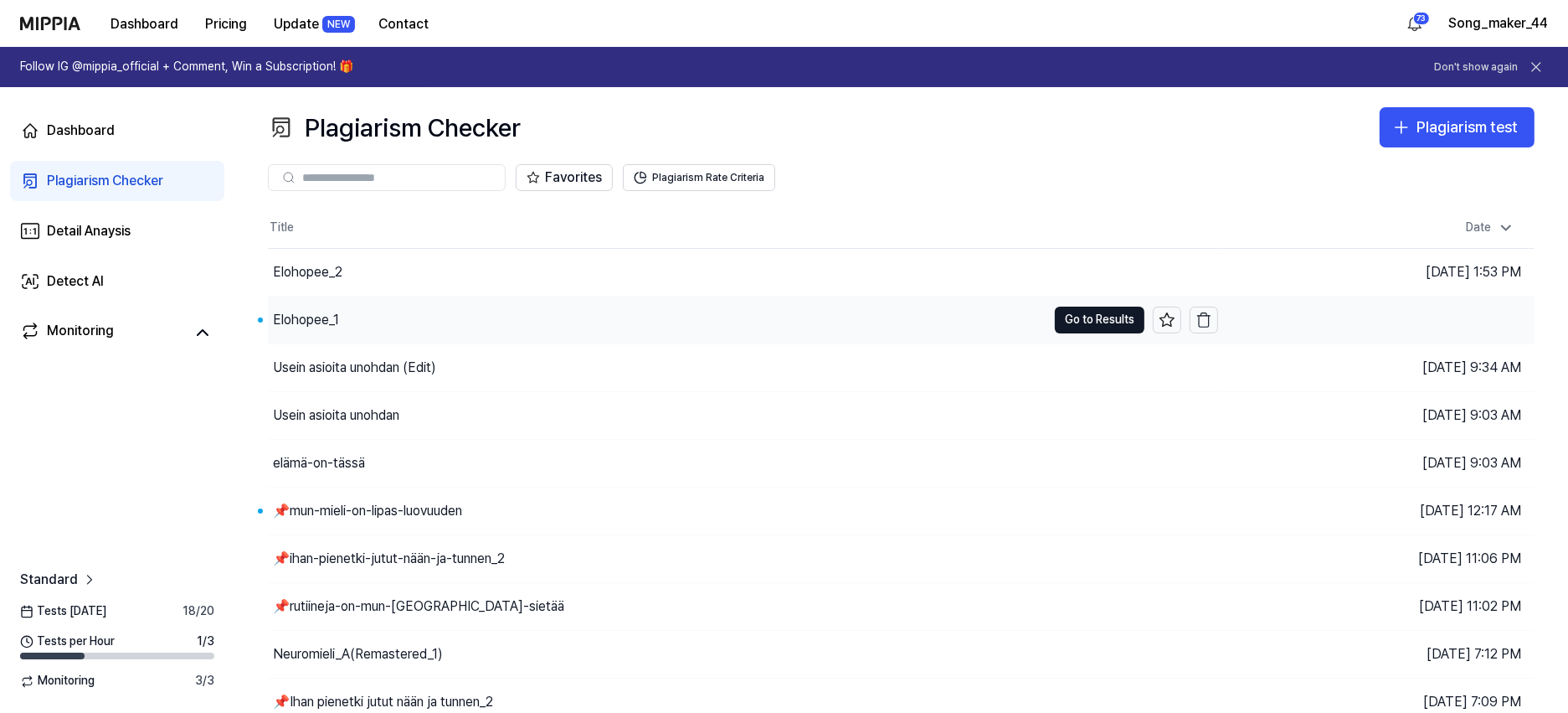
click at [326, 310] on div "Elohopee_1" at bounding box center [305, 320] width 66 height 20
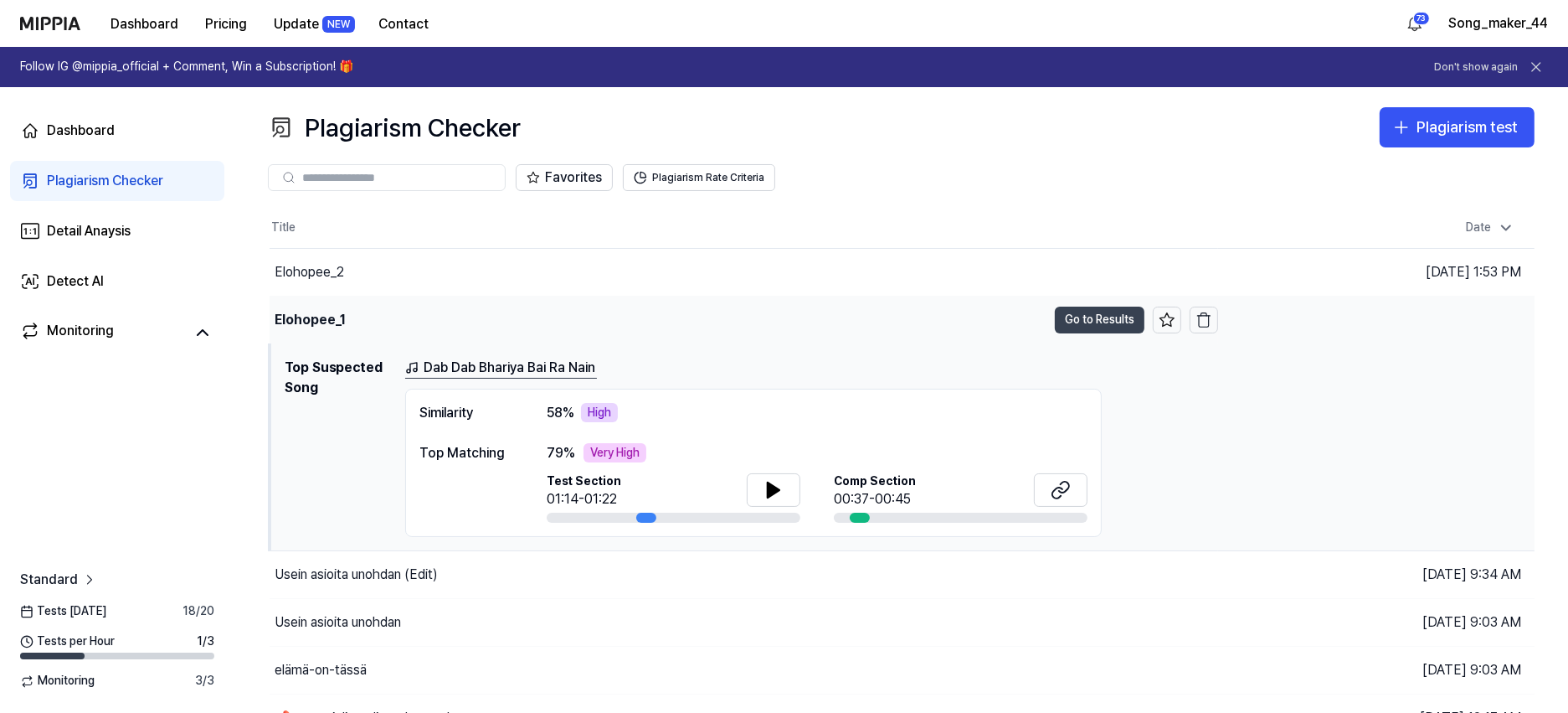
click at [1087, 319] on button "Go to Results" at bounding box center [1098, 319] width 90 height 27
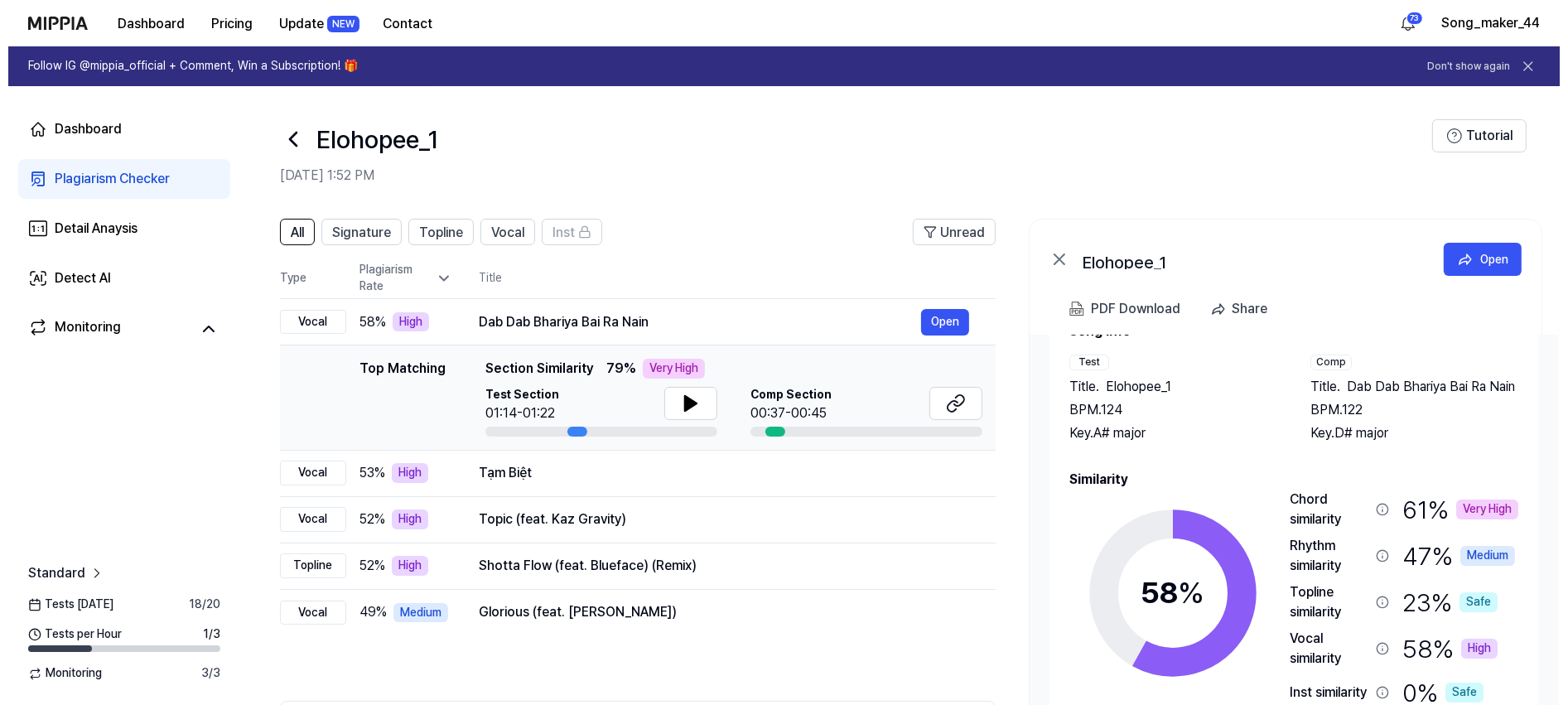
scroll to position [70, 0]
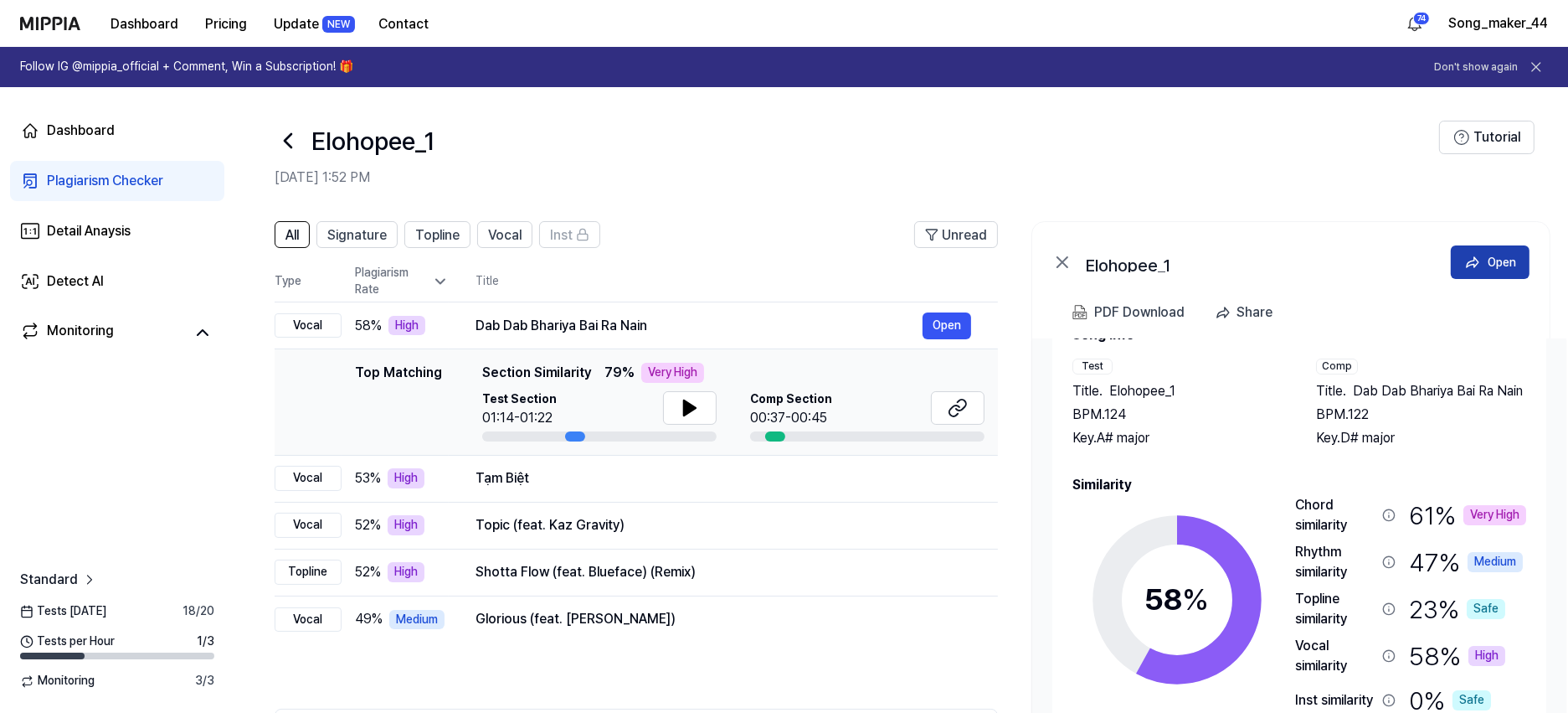
click at [1496, 255] on div "Open" at bounding box center [1501, 262] width 29 height 19
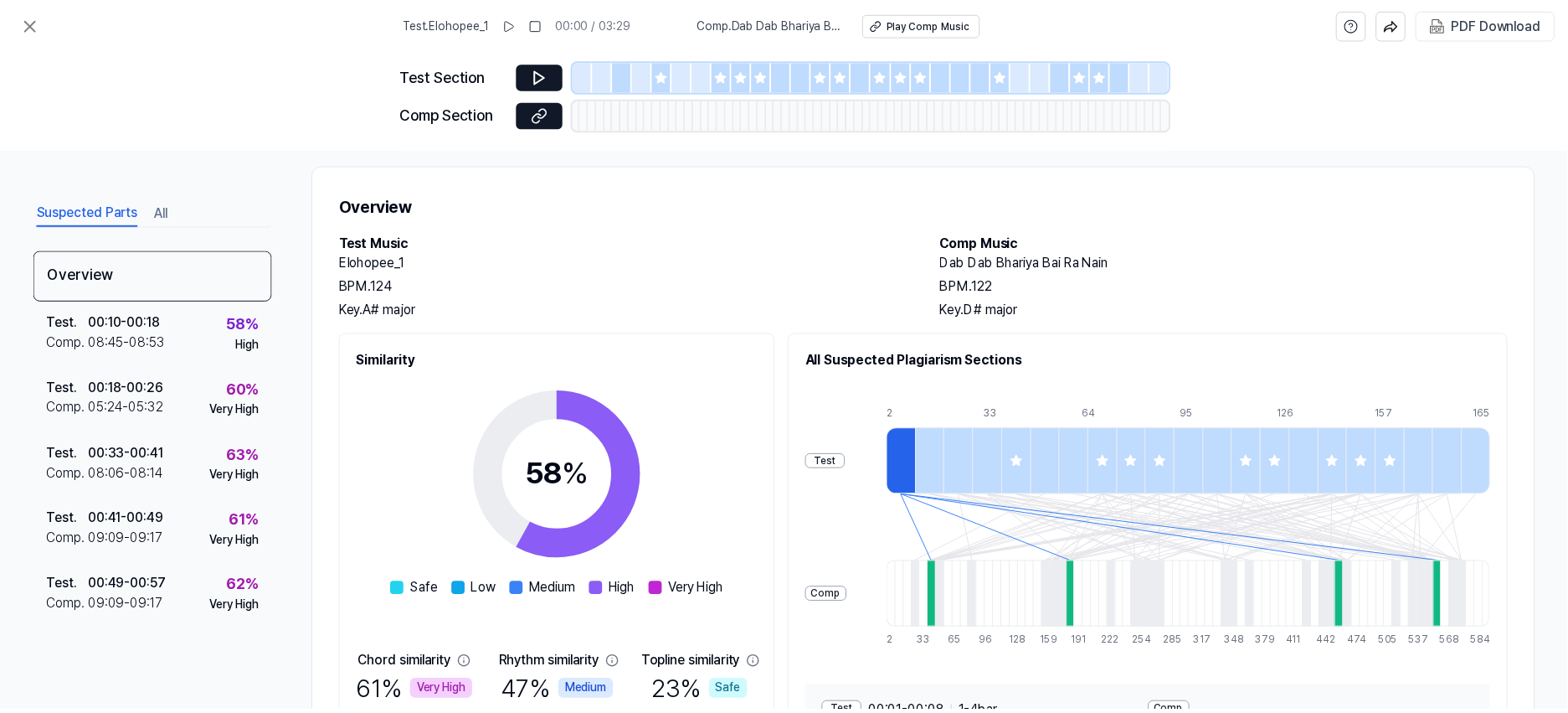
scroll to position [17, 0]
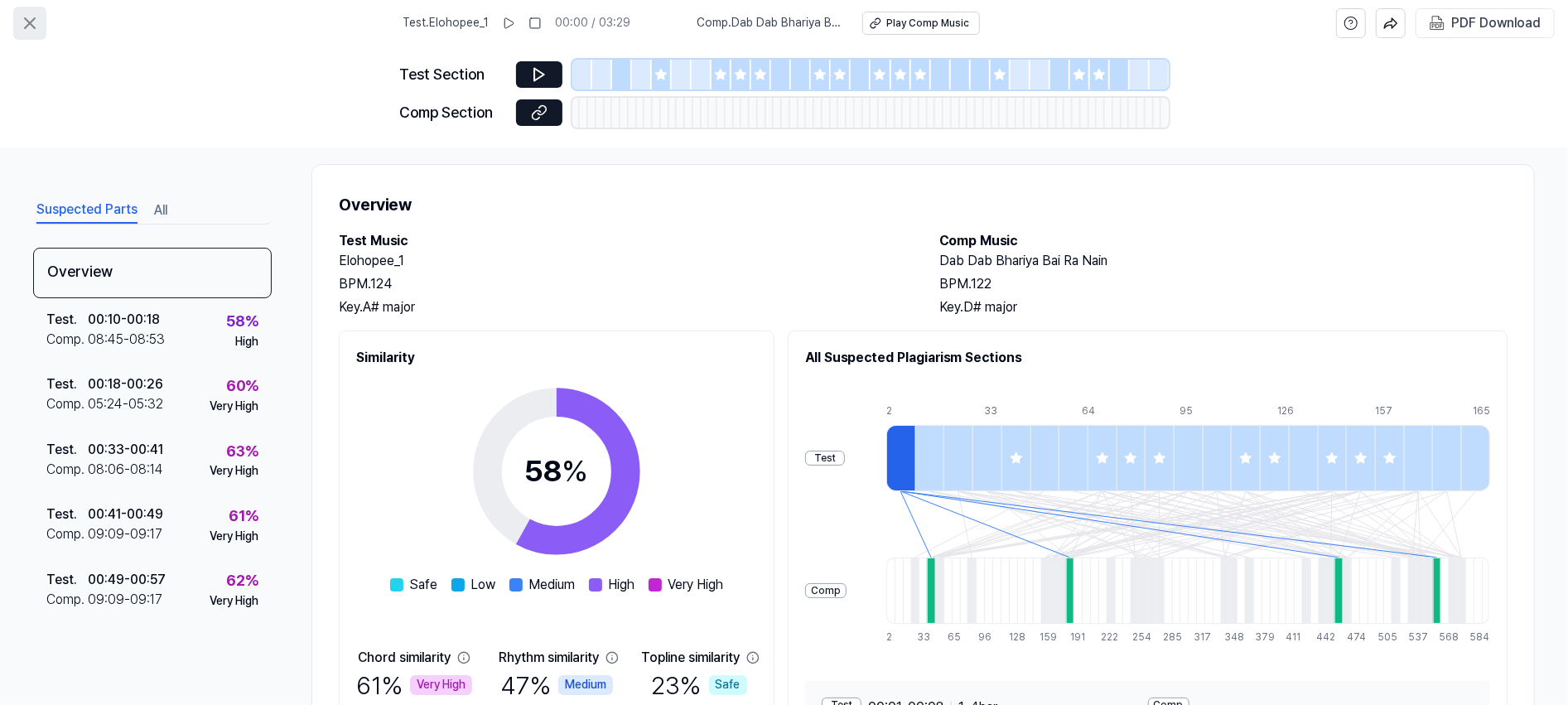
click at [25, 23] on icon at bounding box center [29, 23] width 19 height 19
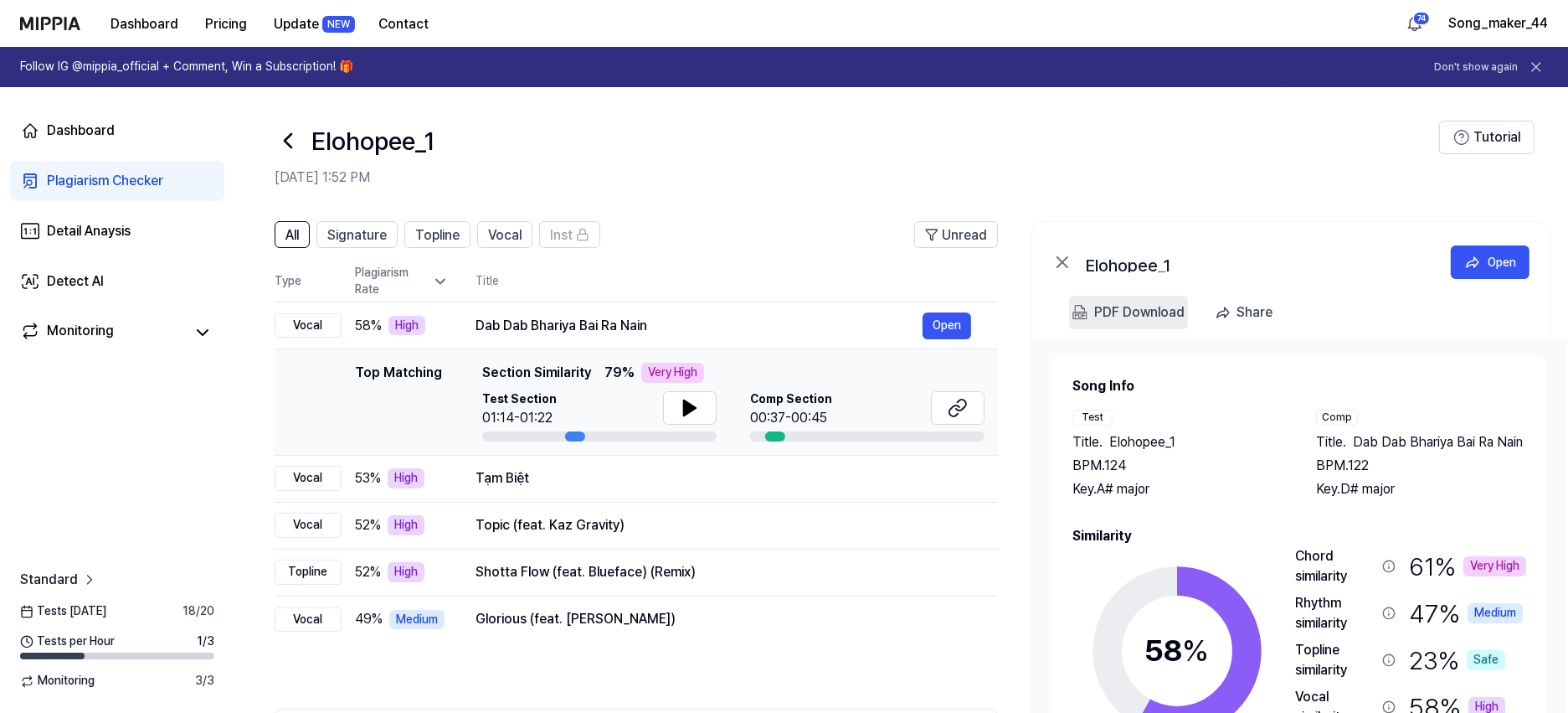
click at [1119, 312] on div "PDF Download" at bounding box center [1139, 312] width 91 height 22
click at [282, 141] on icon at bounding box center [287, 140] width 27 height 27
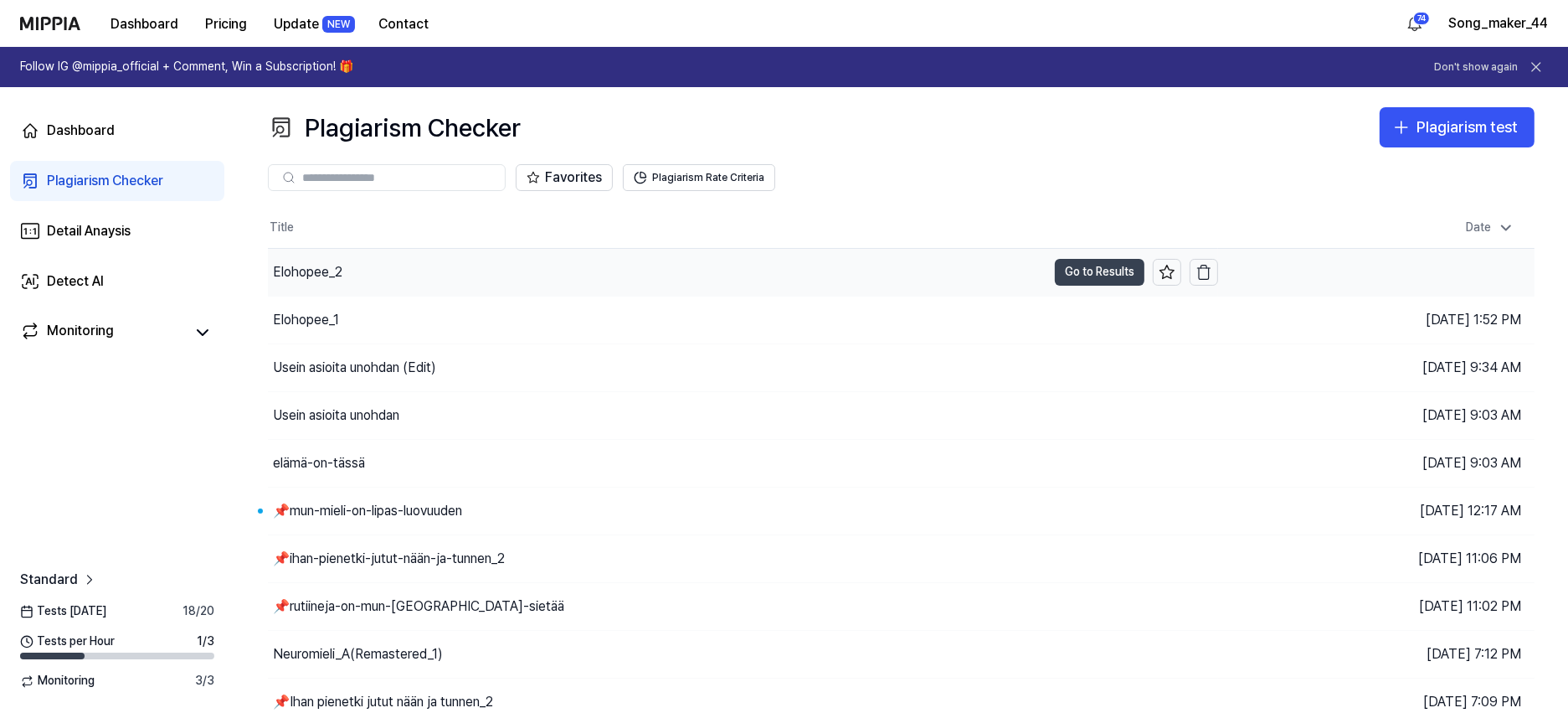
click at [1104, 275] on button "Go to Results" at bounding box center [1098, 272] width 90 height 27
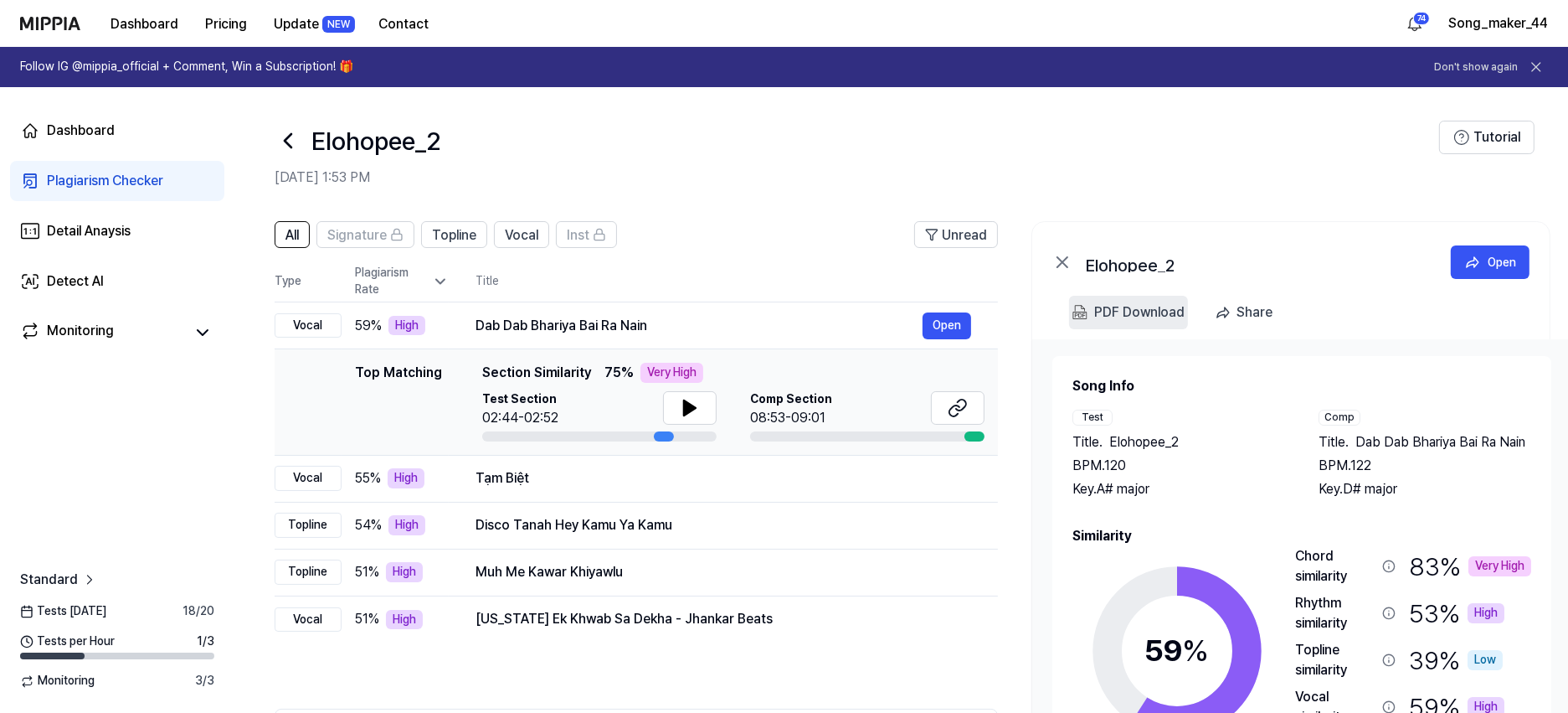
click at [1141, 316] on div "PDF Download" at bounding box center [1139, 312] width 91 height 22
